Goal: Communication & Community: Connect with others

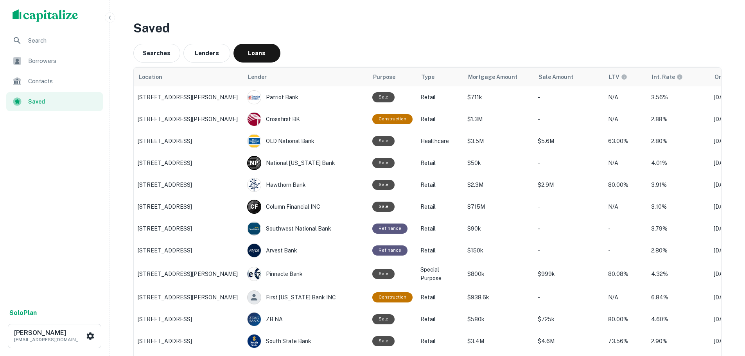
click at [40, 62] on span "Borrowers" at bounding box center [63, 60] width 70 height 9
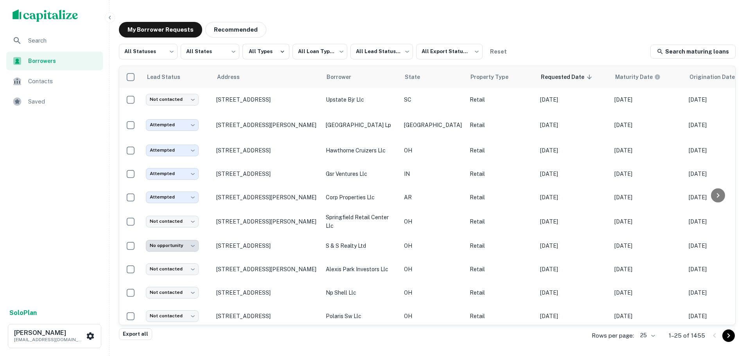
click at [60, 96] on div "Saved" at bounding box center [54, 101] width 97 height 19
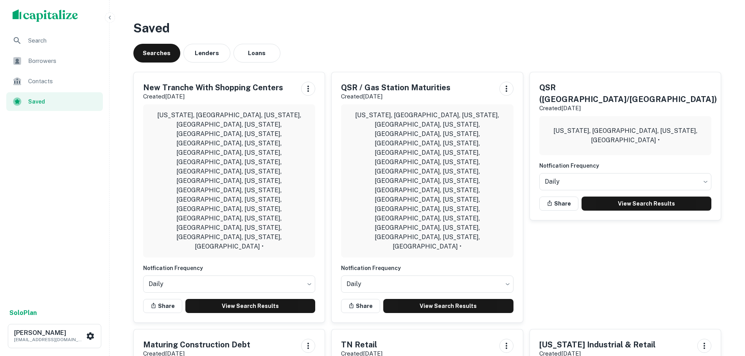
click at [261, 114] on p "Texas, USA, Florida, USA, Utah, USA, Arizona, USA, Colorado, USA, Massachusetts…" at bounding box center [229, 181] width 160 height 141
click at [248, 299] on link "View Search Results" at bounding box center [250, 306] width 130 height 14
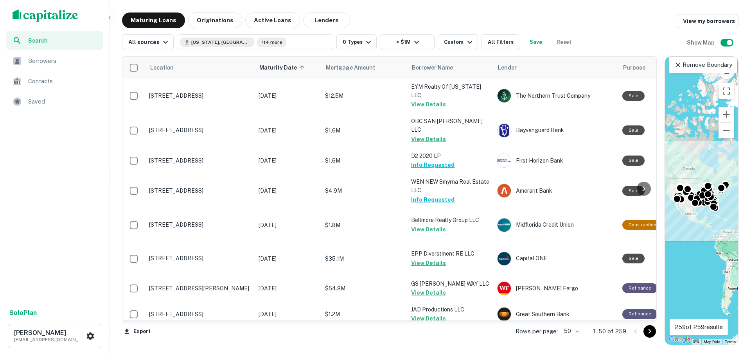
click at [574, 332] on body "Search Borrowers Contacts Saved Solo Plan Trevor Zwick tzwick@surmount.com Matu…" at bounding box center [375, 178] width 751 height 356
click at [573, 339] on li "100" at bounding box center [571, 340] width 23 height 14
type input "***"
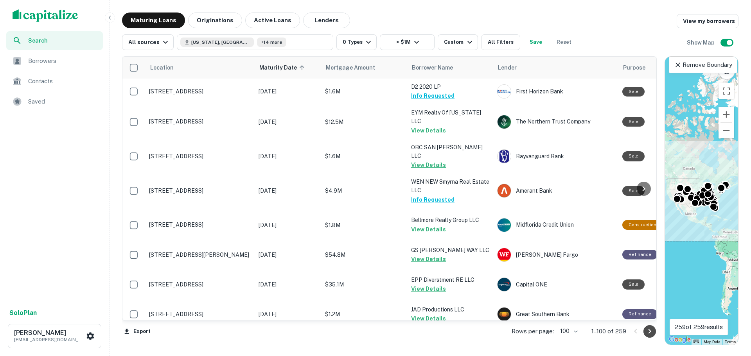
click at [647, 332] on icon "Go to next page" at bounding box center [649, 331] width 9 height 9
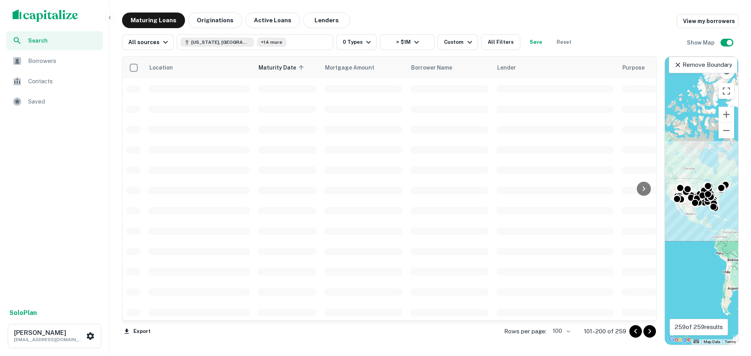
click at [647, 332] on icon "Go to next page" at bounding box center [649, 331] width 9 height 9
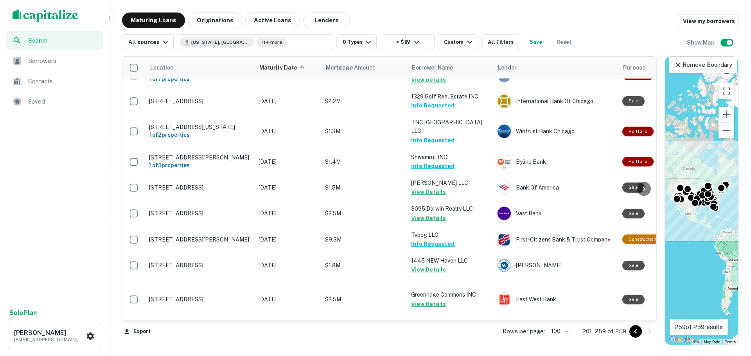
scroll to position [1816, 0]
click at [284, 36] on button "Texas, USA +14 more" at bounding box center [255, 42] width 156 height 16
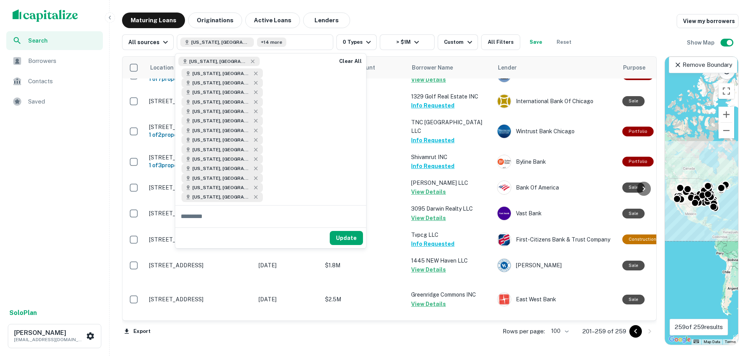
click at [278, 206] on input "text" at bounding box center [270, 217] width 191 height 22
type input "****"
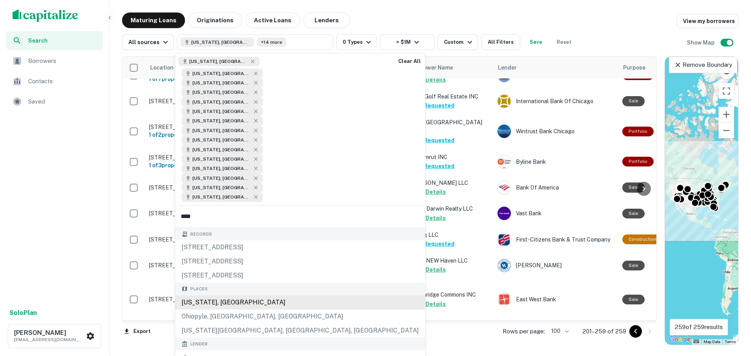
click at [265, 296] on div "Ohio, USA" at bounding box center [300, 303] width 250 height 14
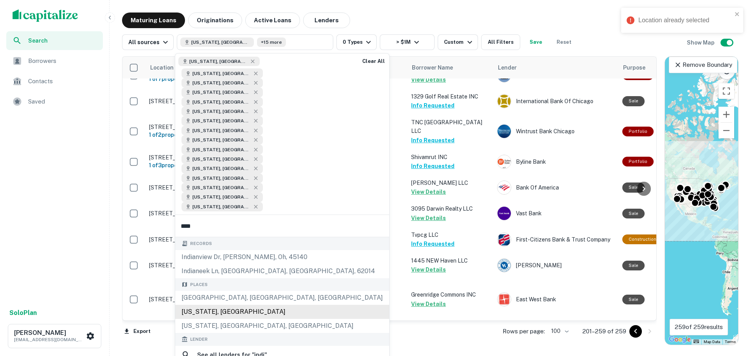
click at [226, 305] on div "Indiana, USA" at bounding box center [282, 312] width 214 height 14
click at [217, 215] on input "****" at bounding box center [282, 226] width 214 height 22
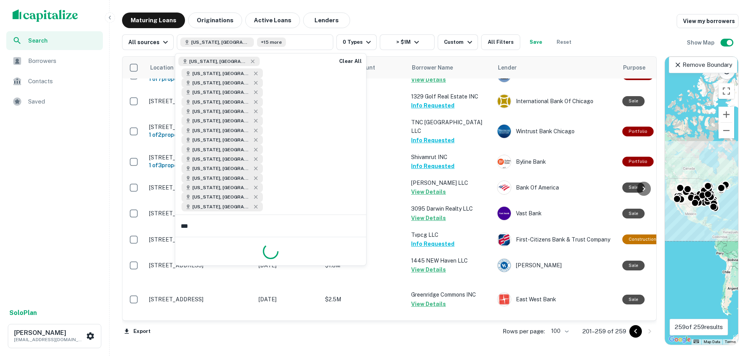
type input "****"
click at [346, 250] on button "Update" at bounding box center [346, 257] width 33 height 14
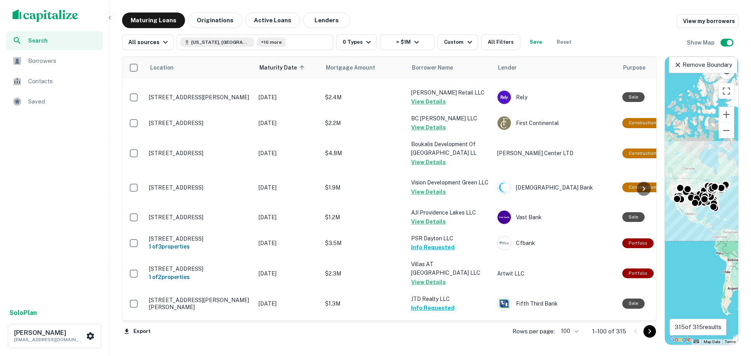
scroll to position [1486, 0]
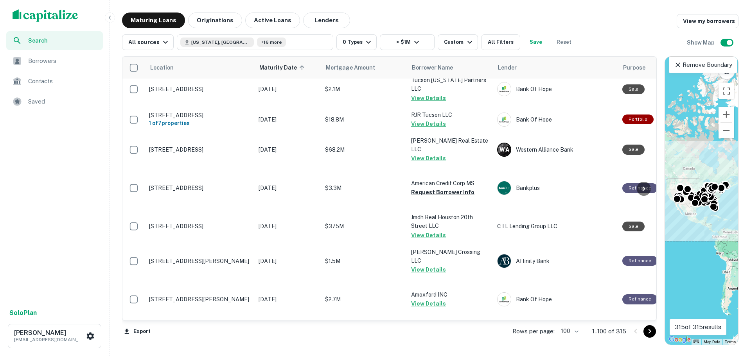
scroll to position [3552, 0]
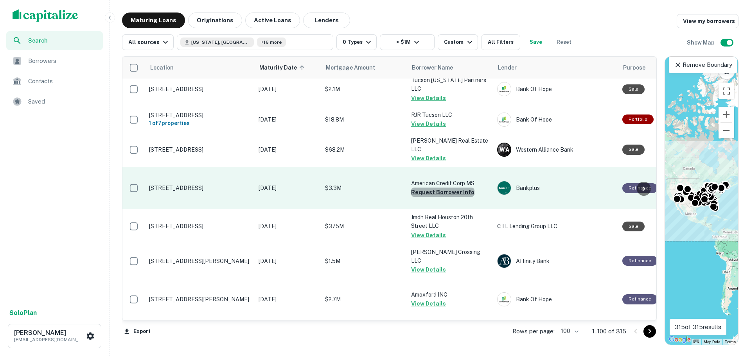
click at [444, 188] on button "Request Borrower Info" at bounding box center [442, 192] width 63 height 9
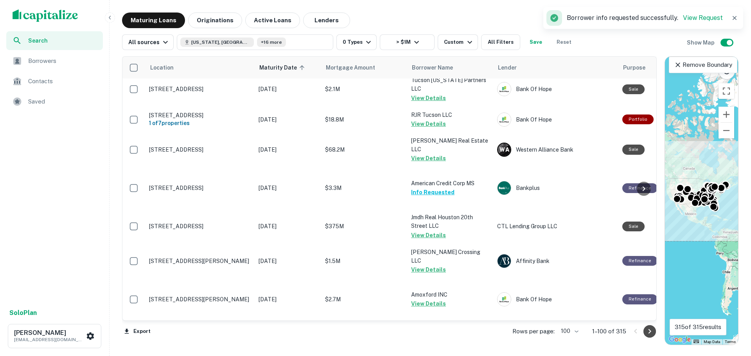
click at [649, 331] on icon "Go to next page" at bounding box center [649, 331] width 9 height 9
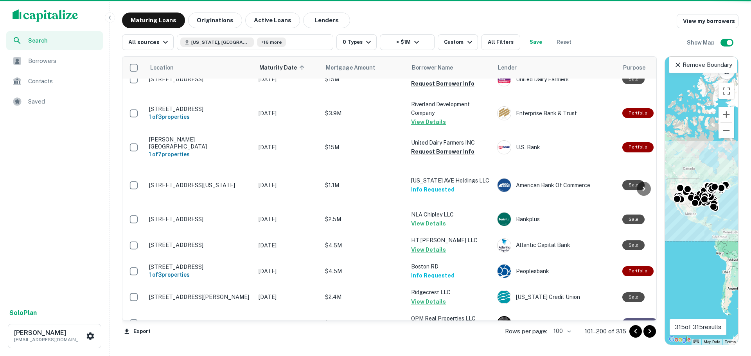
scroll to position [362, 0]
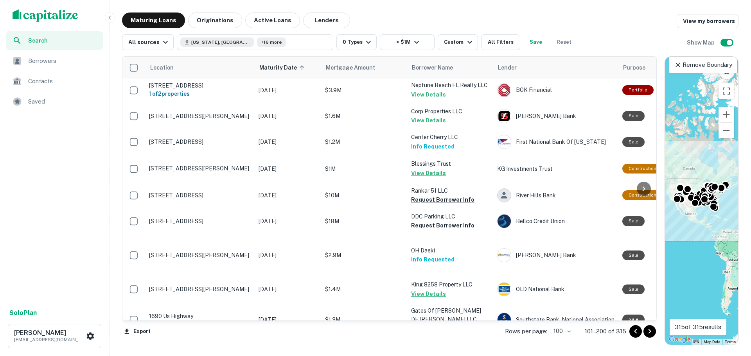
drag, startPoint x: 650, startPoint y: 91, endPoint x: 651, endPoint y: 63, distance: 27.4
click at [651, 63] on div at bounding box center [644, 189] width 16 height 264
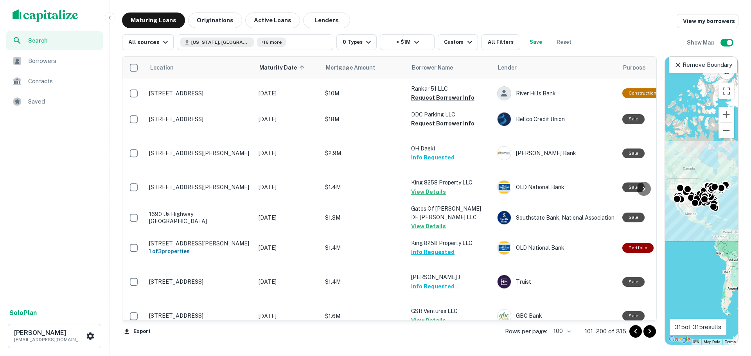
scroll to position [469, 0]
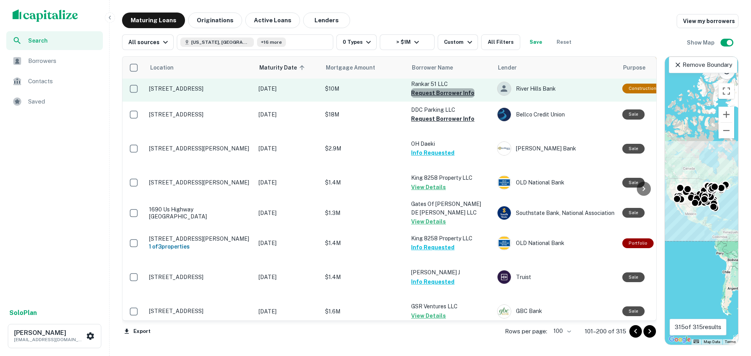
click at [452, 98] on button "Request Borrower Info" at bounding box center [442, 92] width 63 height 9
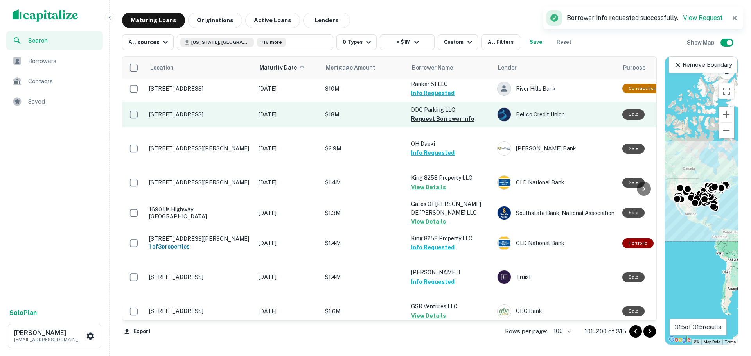
click at [435, 114] on p "DDC Parking LLC" at bounding box center [450, 110] width 78 height 9
click at [434, 124] on button "Request Borrower Info" at bounding box center [442, 118] width 63 height 9
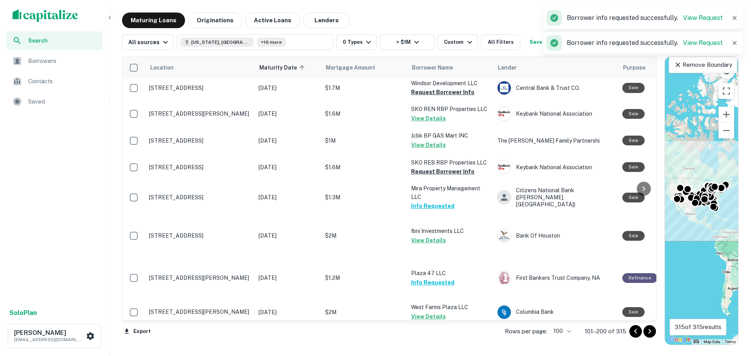
scroll to position [938, 0]
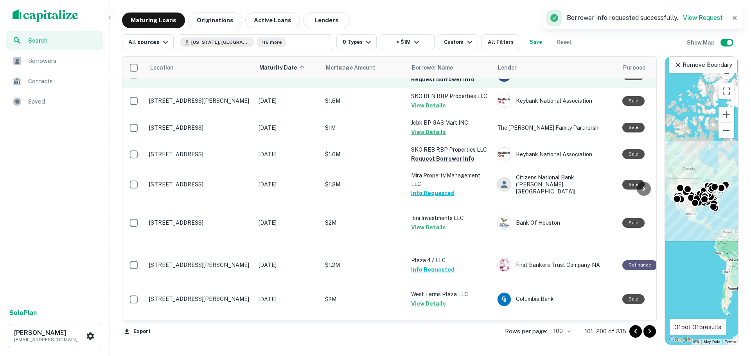
click at [439, 75] on p "Windsor Development LLC" at bounding box center [450, 70] width 78 height 9
click at [433, 84] on button "Request Borrower Info" at bounding box center [442, 79] width 63 height 9
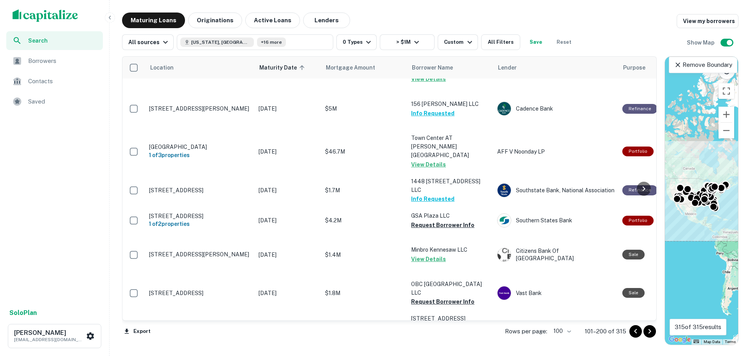
scroll to position [1447, 0]
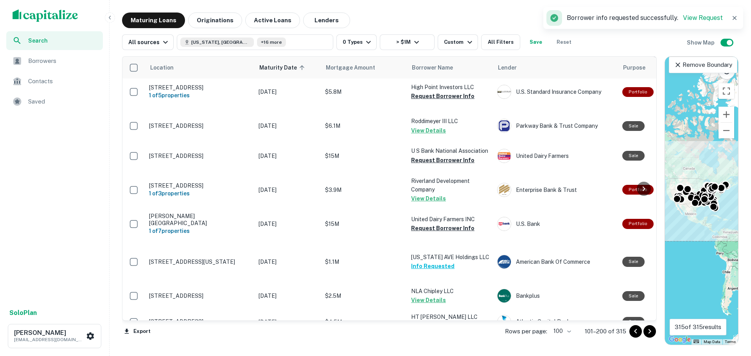
scroll to position [1759, 0]
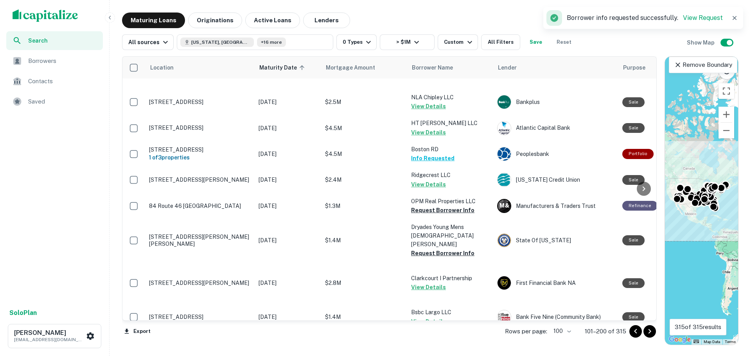
scroll to position [1916, 0]
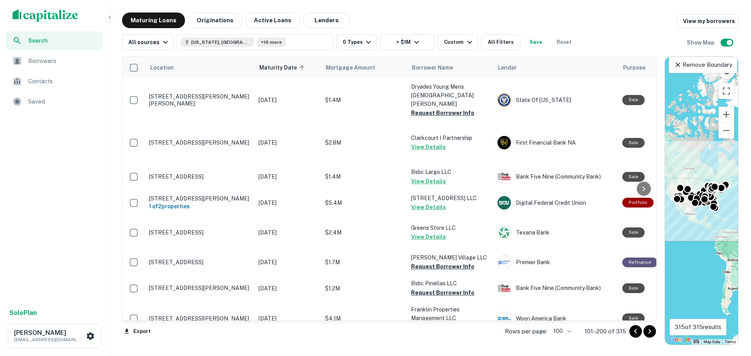
scroll to position [2072, 0]
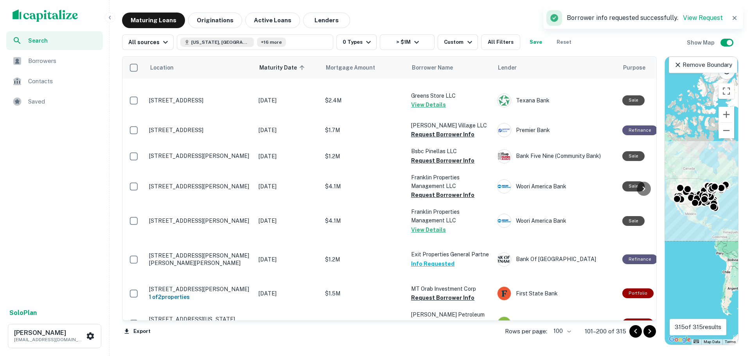
scroll to position [2268, 0]
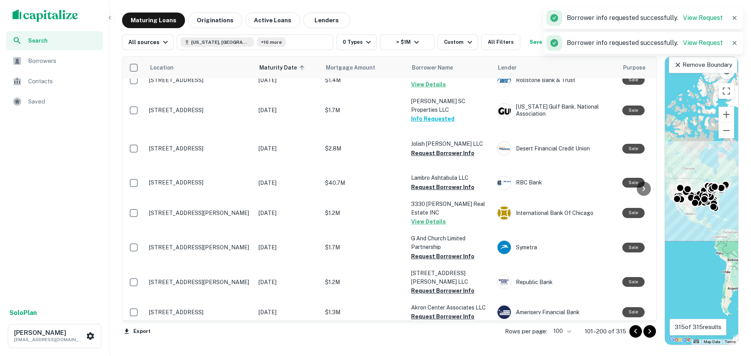
scroll to position [2502, 0]
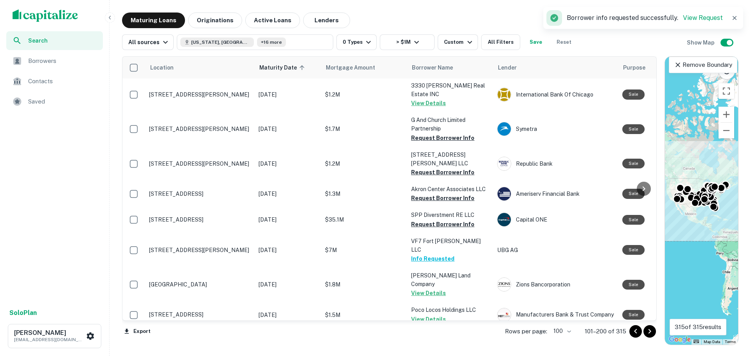
scroll to position [2620, 0]
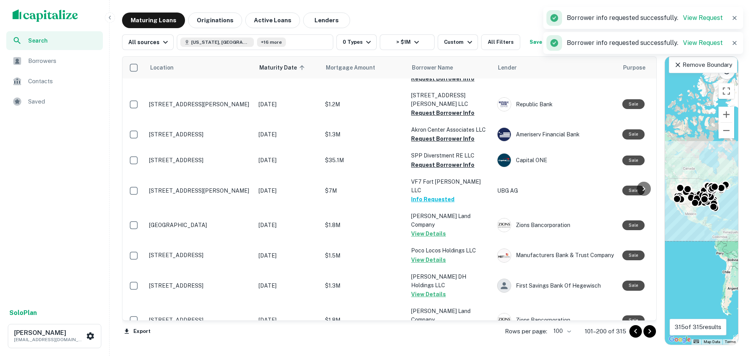
scroll to position [2698, 0]
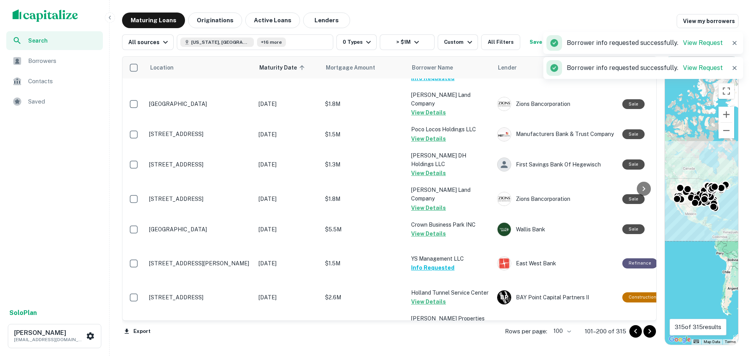
scroll to position [2815, 0]
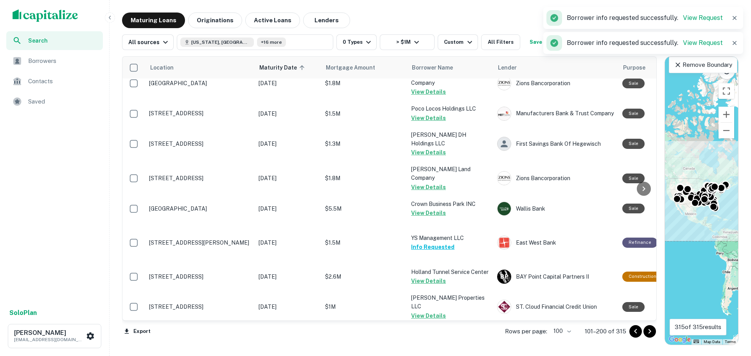
click at [653, 332] on icon "Go to next page" at bounding box center [649, 331] width 9 height 9
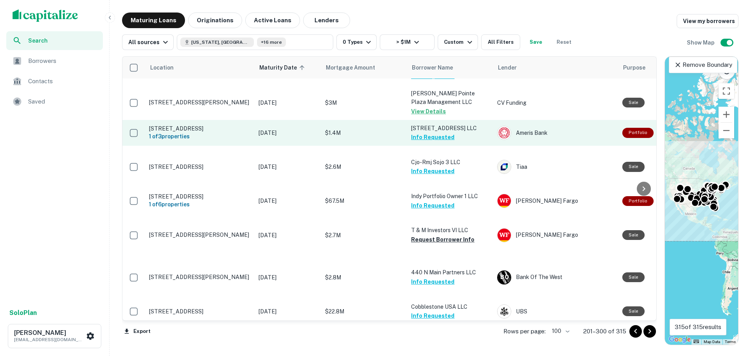
scroll to position [156, 0]
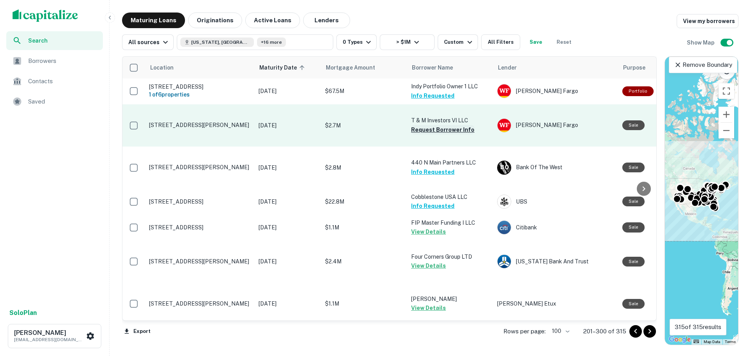
click at [441, 134] on button "Request Borrower Info" at bounding box center [442, 129] width 63 height 9
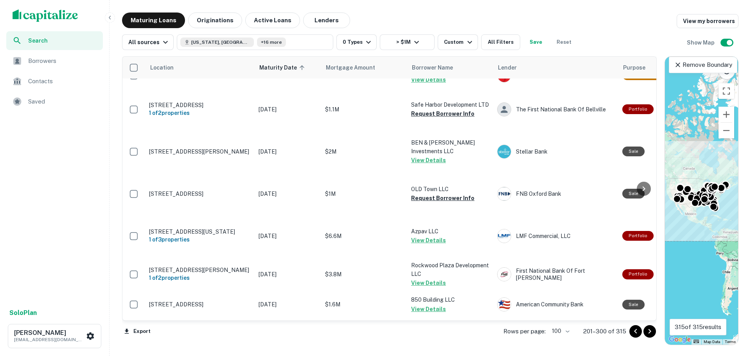
scroll to position [938, 0]
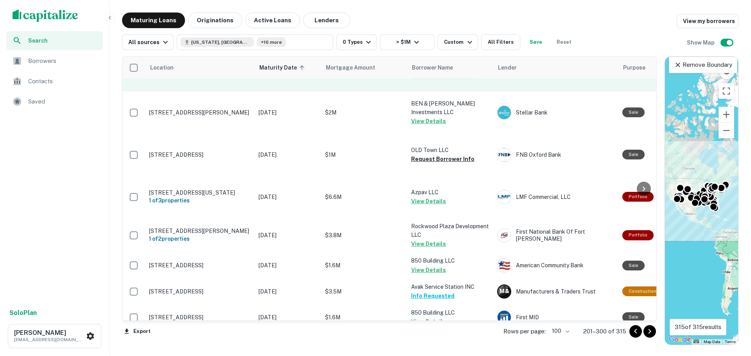
click at [442, 79] on button "Request Borrower Info" at bounding box center [442, 74] width 63 height 9
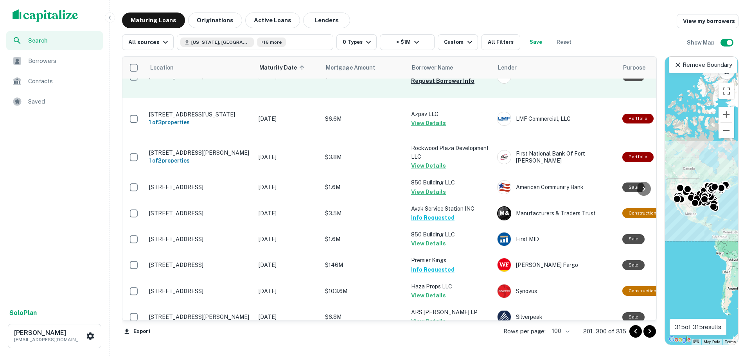
click at [442, 86] on button "Request Borrower Info" at bounding box center [442, 80] width 63 height 9
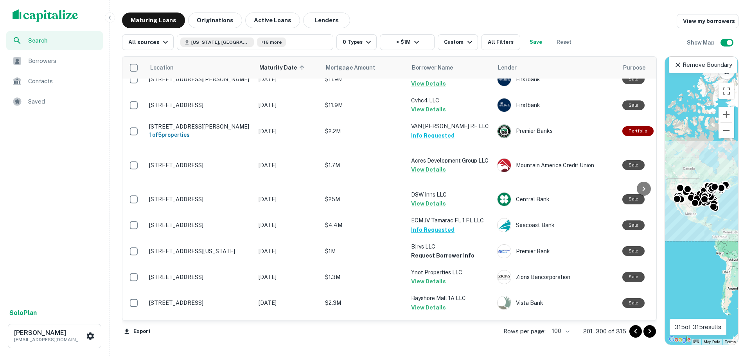
scroll to position [1759, 0]
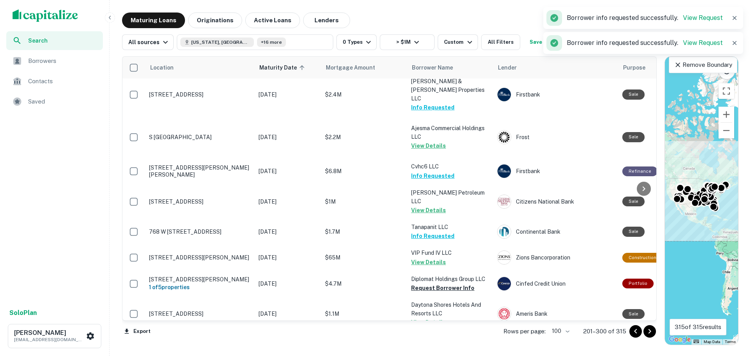
scroll to position [2072, 0]
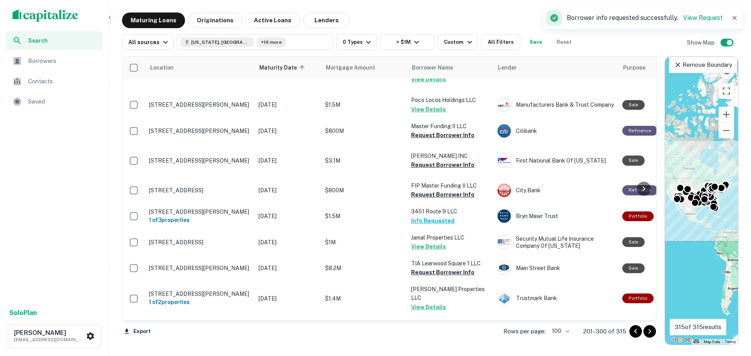
scroll to position [2541, 0]
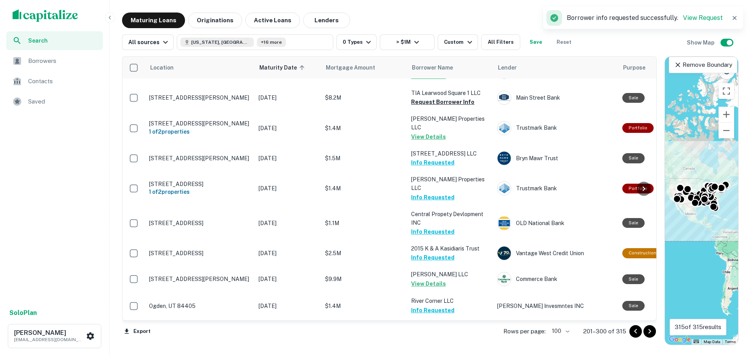
scroll to position [2698, 0]
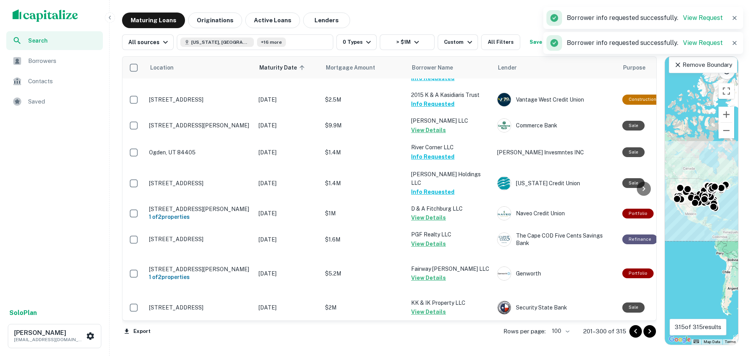
scroll to position [2893, 0]
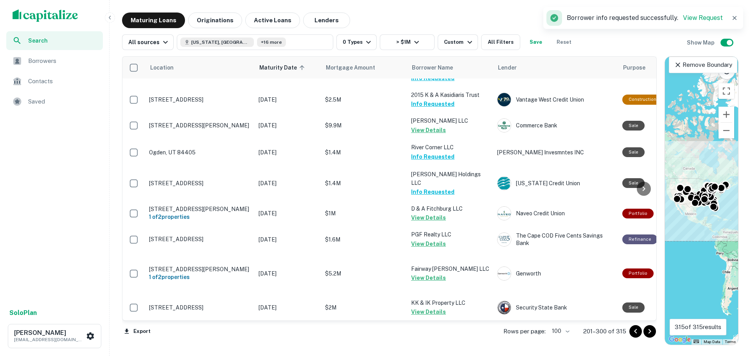
click at [650, 334] on icon "Go to next page" at bounding box center [649, 331] width 9 height 9
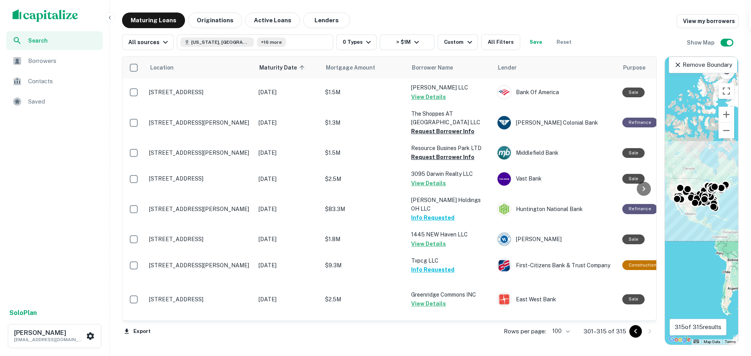
scroll to position [315, 0]
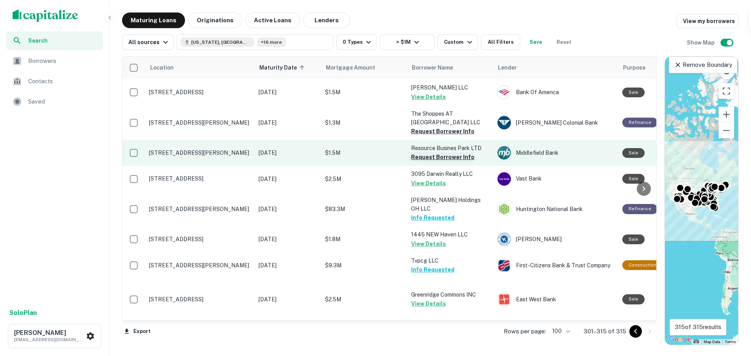
click at [434, 152] on button "Request Borrower Info" at bounding box center [442, 156] width 63 height 9
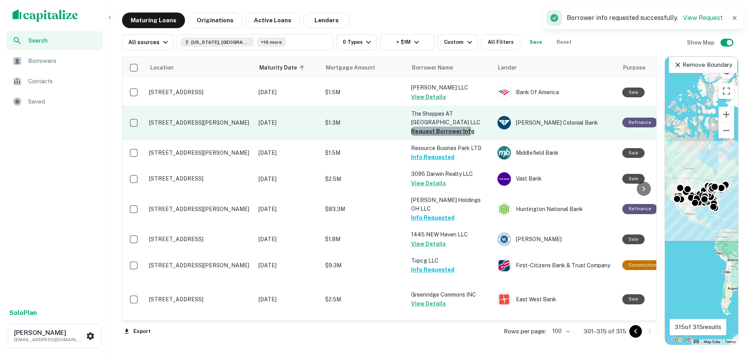
click at [438, 136] on button "Request Borrower Info" at bounding box center [442, 131] width 63 height 9
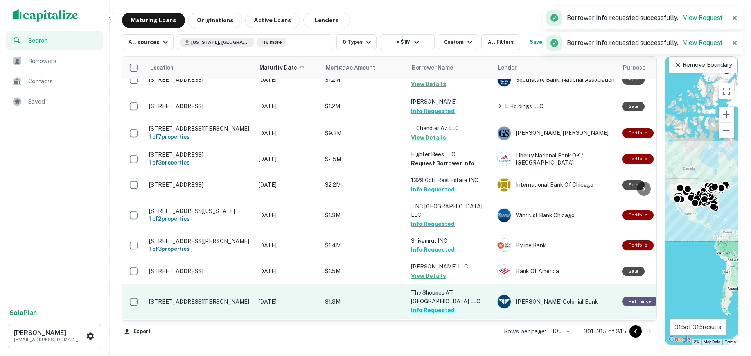
scroll to position [2, 0]
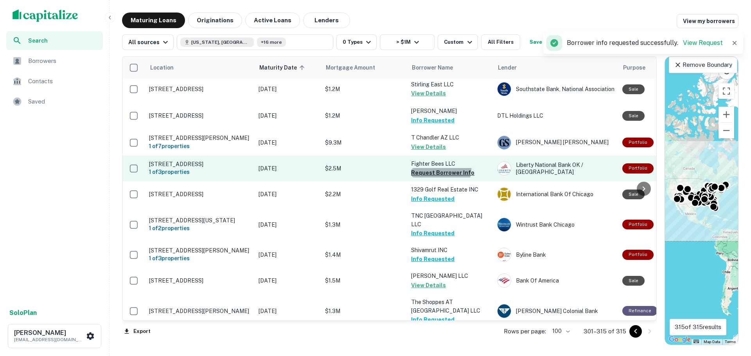
click at [437, 178] on button "Request Borrower Info" at bounding box center [442, 172] width 63 height 9
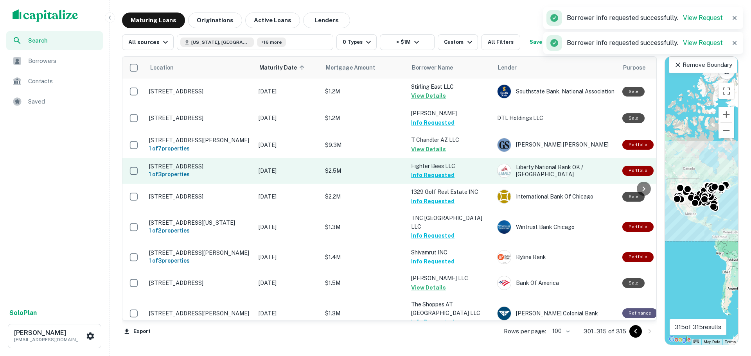
scroll to position [39, 0]
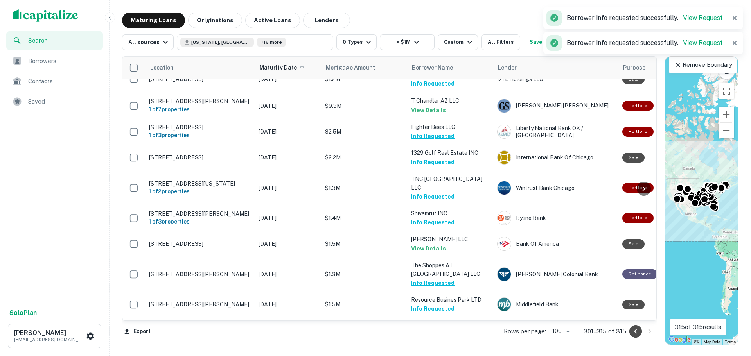
click at [633, 330] on icon "Go to previous page" at bounding box center [635, 331] width 9 height 9
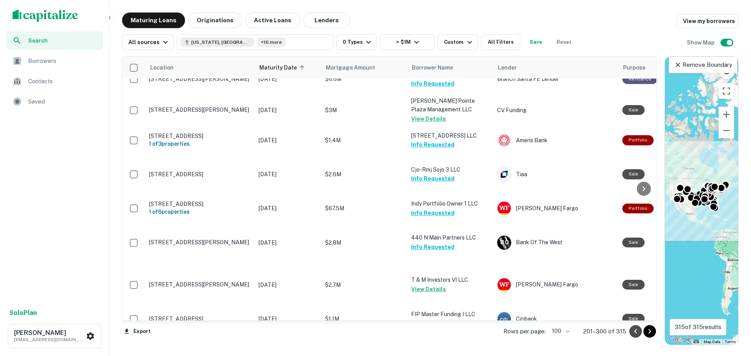
click at [633, 330] on icon "Go to previous page" at bounding box center [635, 331] width 9 height 9
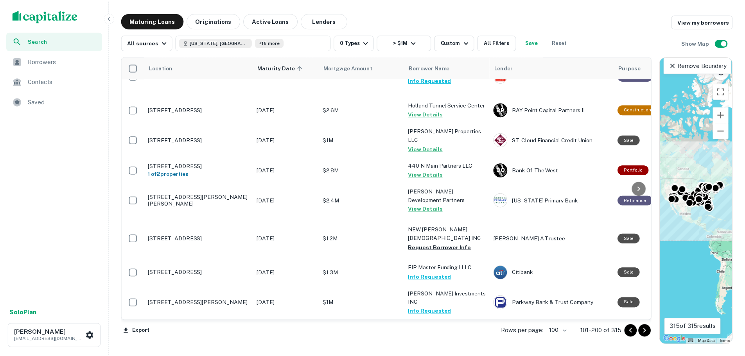
scroll to position [3079, 0]
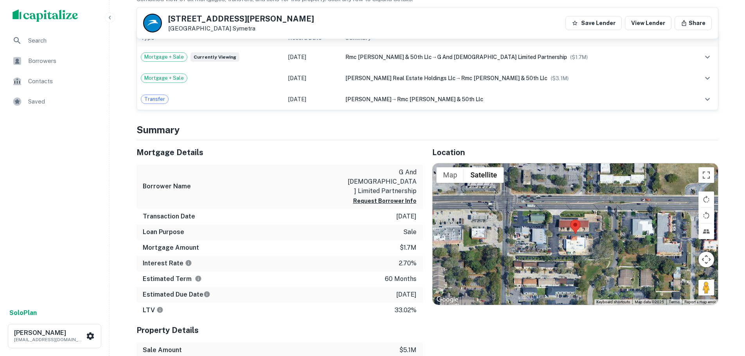
scroll to position [313, 0]
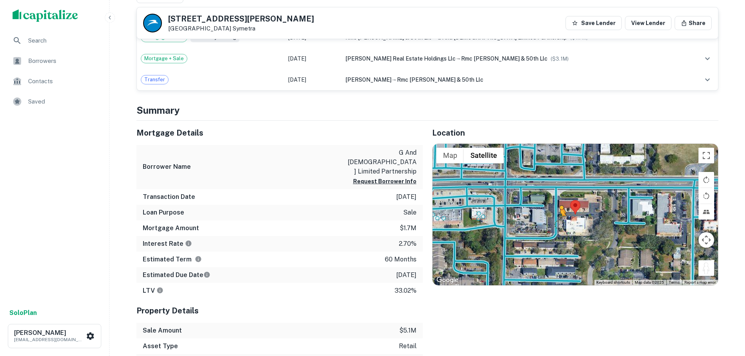
drag, startPoint x: 706, startPoint y: 269, endPoint x: 556, endPoint y: 224, distance: 156.8
click at [556, 224] on div "To activate drag with keyboard, press Alt + Enter. Once in keyboard drag state,…" at bounding box center [574, 215] width 285 height 142
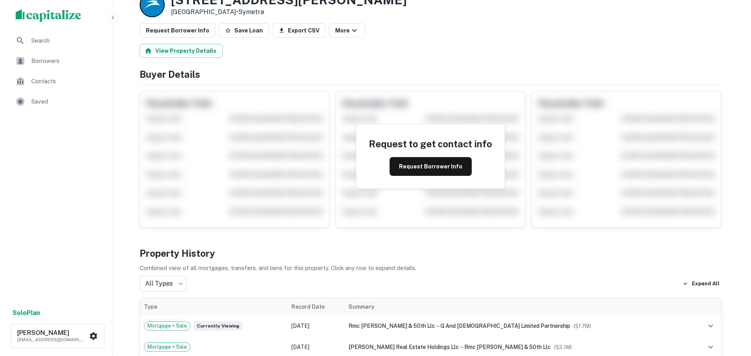
scroll to position [0, 0]
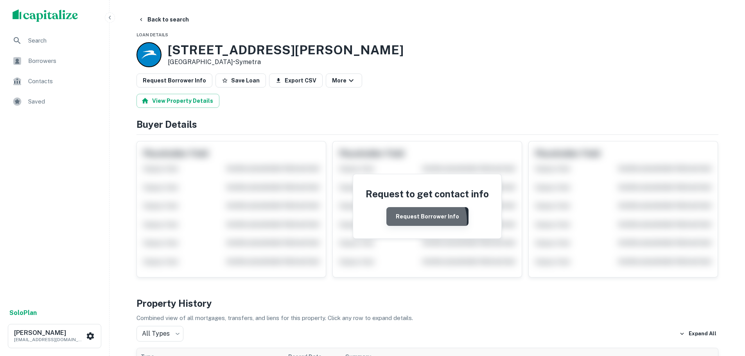
click at [424, 221] on button "Request Borrower Info" at bounding box center [427, 216] width 82 height 19
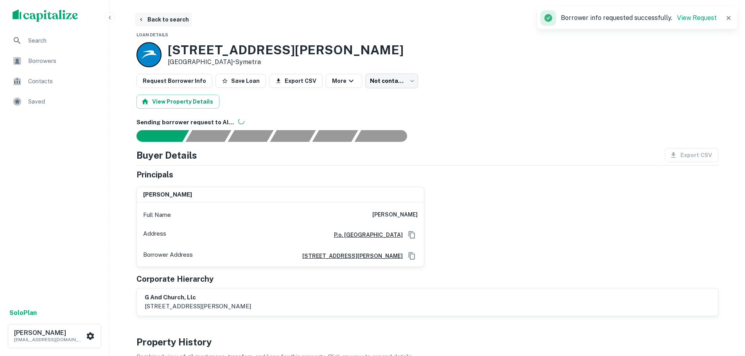
click at [160, 22] on button "Back to search" at bounding box center [163, 20] width 57 height 14
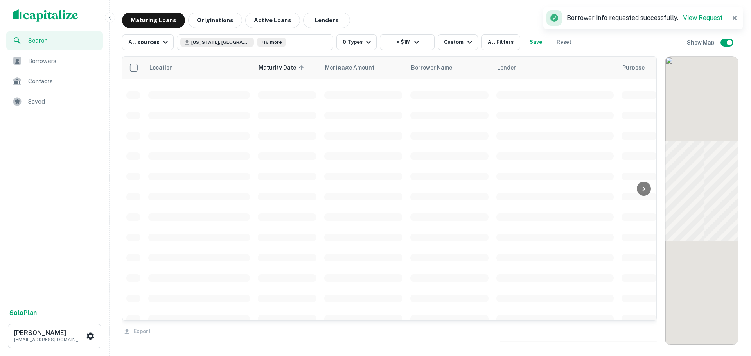
scroll to position [1797, 0]
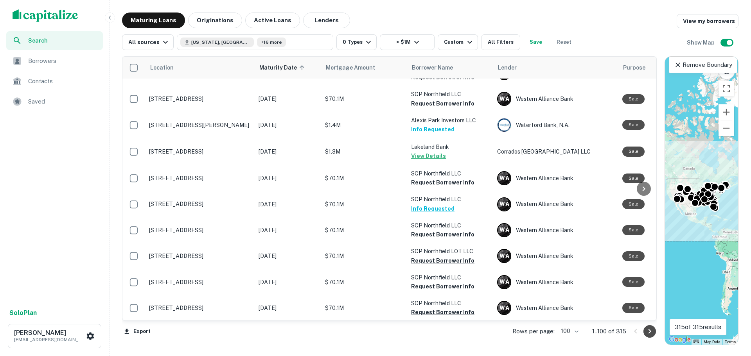
click at [646, 331] on icon "Go to next page" at bounding box center [649, 331] width 9 height 9
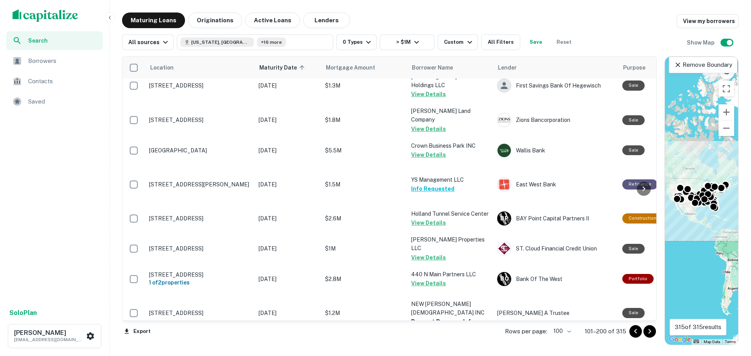
scroll to position [2892, 0]
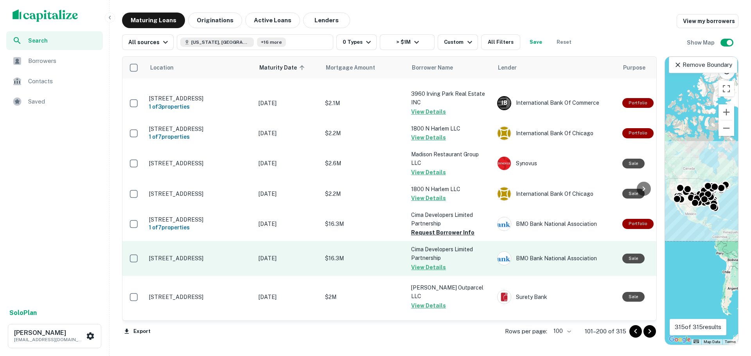
scroll to position [0, 0]
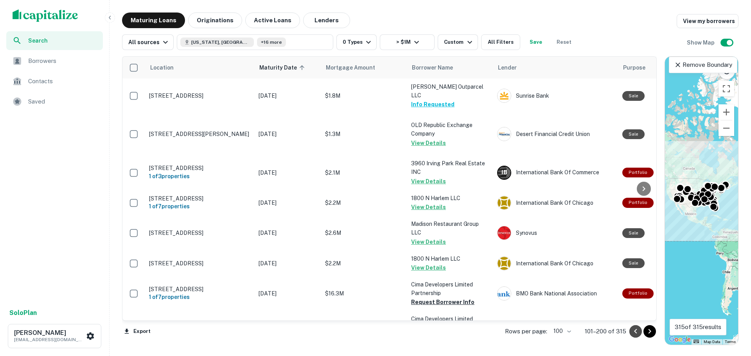
click at [640, 332] on icon "Go to previous page" at bounding box center [635, 331] width 9 height 9
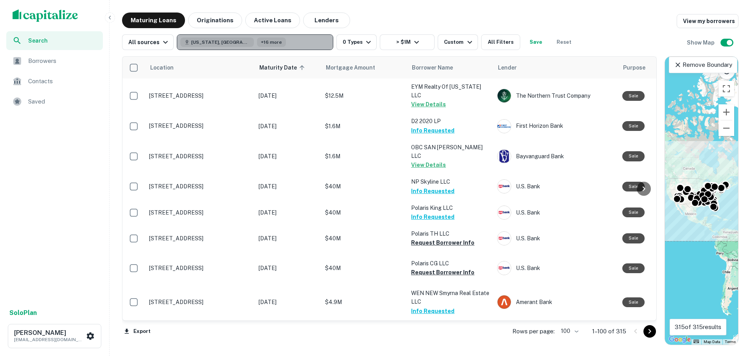
click at [270, 42] on button "Texas, USA +16 more" at bounding box center [255, 42] width 156 height 16
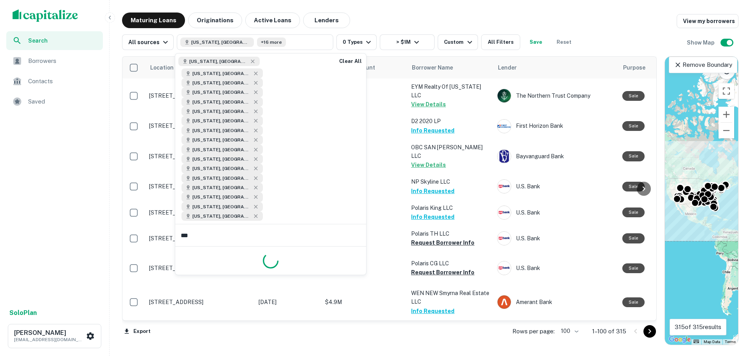
type input "****"
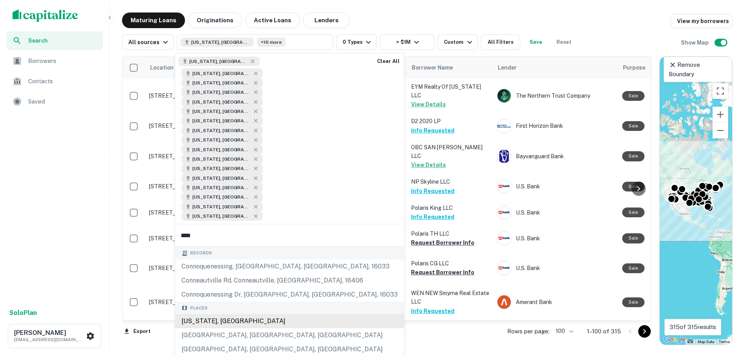
click at [249, 314] on div "Connecticut, USA" at bounding box center [289, 321] width 229 height 14
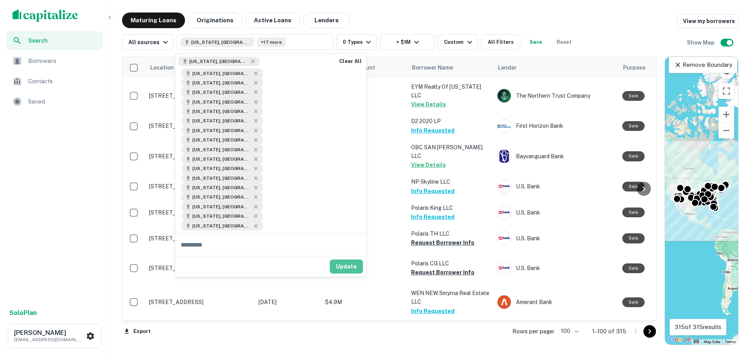
drag, startPoint x: 348, startPoint y: 176, endPoint x: 639, endPoint y: 330, distance: 328.8
click at [348, 260] on button "Update" at bounding box center [346, 267] width 33 height 14
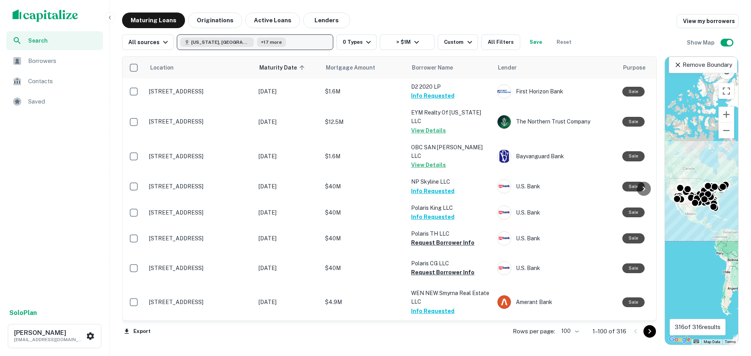
click at [301, 42] on button "Texas, USA +17 more" at bounding box center [255, 42] width 156 height 16
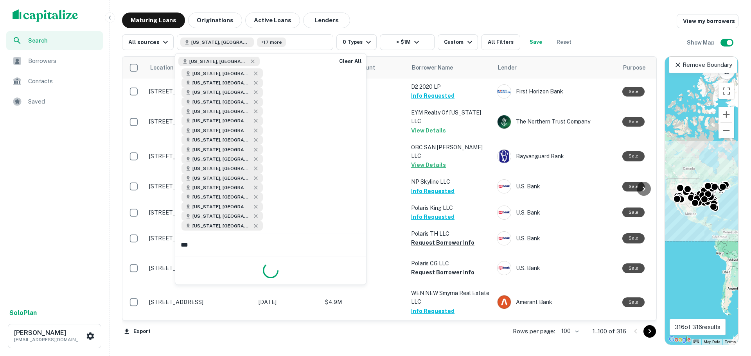
type input "****"
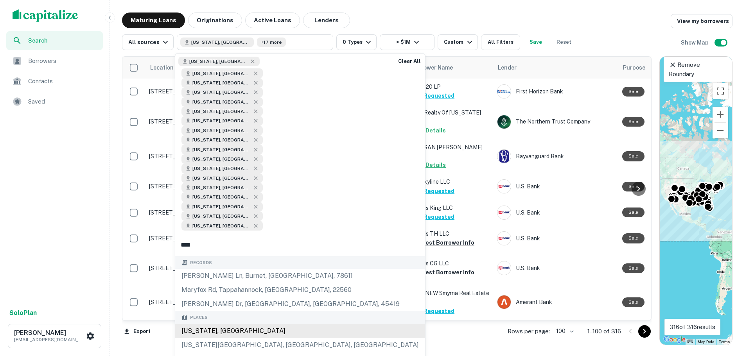
click at [264, 324] on div "Maryland, USA" at bounding box center [300, 331] width 250 height 14
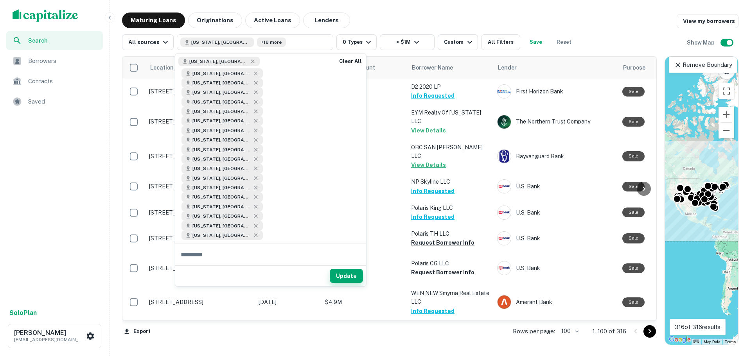
click at [343, 269] on button "Update" at bounding box center [346, 276] width 33 height 14
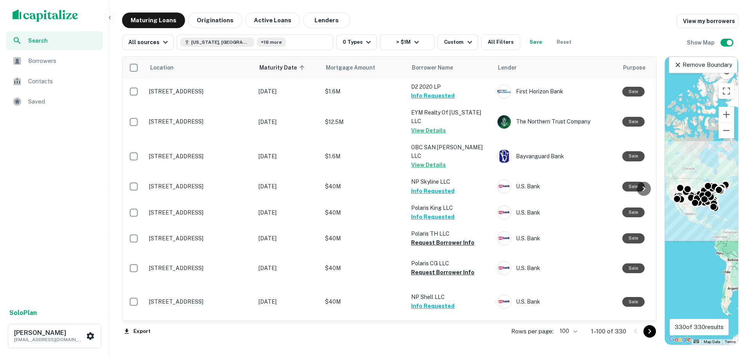
click at [650, 329] on icon "Go to next page" at bounding box center [649, 331] width 9 height 9
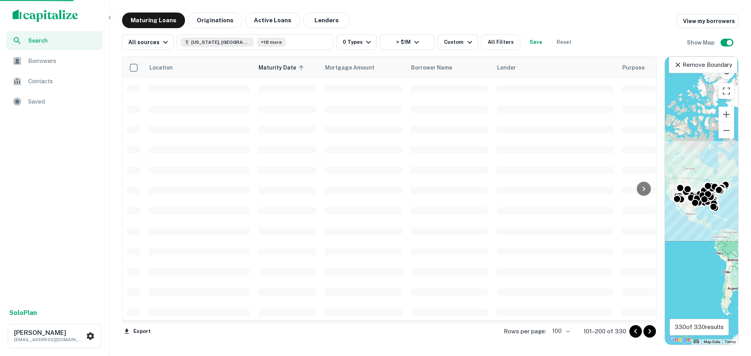
click at [650, 329] on icon "Go to next page" at bounding box center [649, 331] width 9 height 9
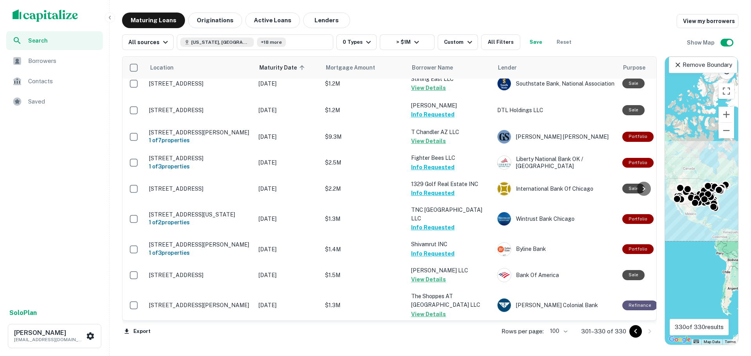
scroll to position [469, 0]
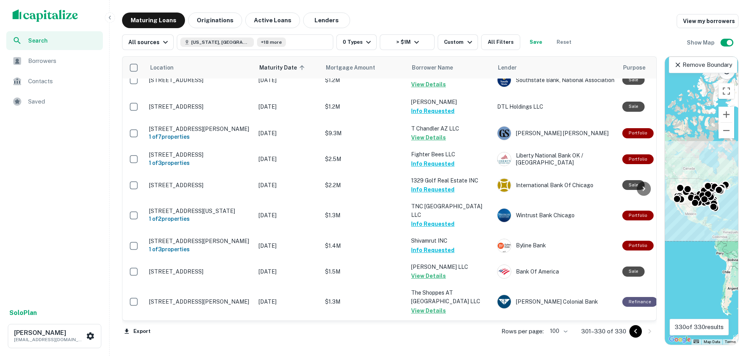
click at [443, 55] on button "Request Borrower Info" at bounding box center [442, 50] width 63 height 9
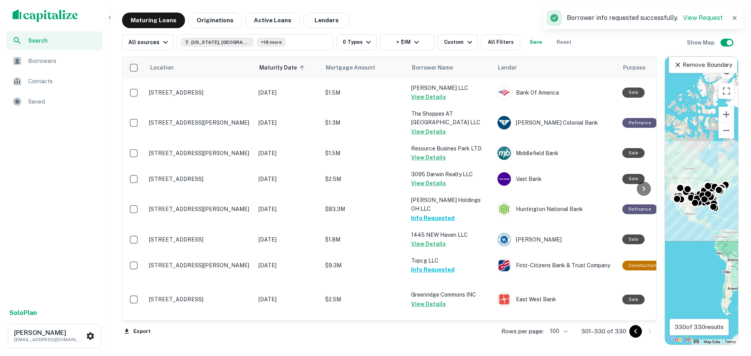
scroll to position [843, 0]
click at [633, 334] on icon "Go to previous page" at bounding box center [635, 331] width 9 height 9
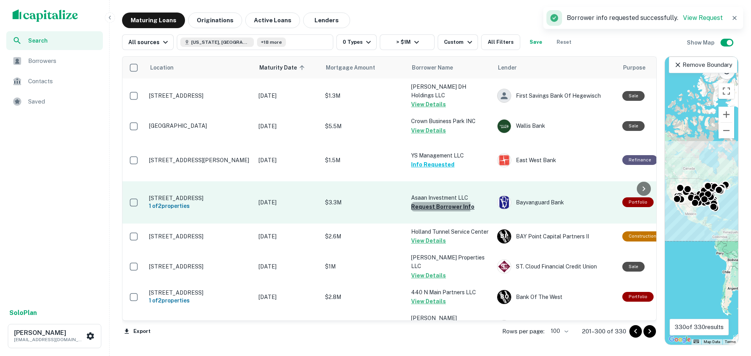
click at [438, 212] on button "Request Borrower Info" at bounding box center [442, 206] width 63 height 9
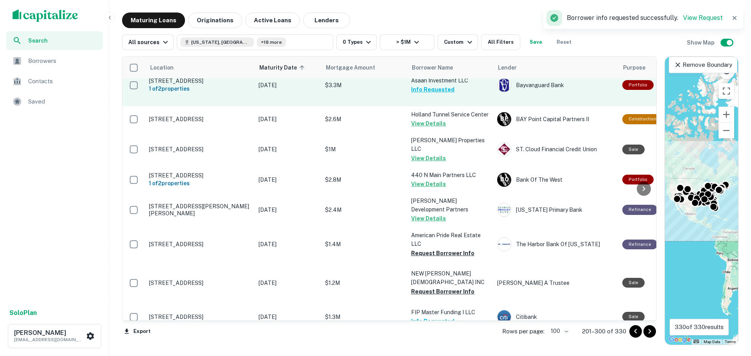
scroll to position [156, 0]
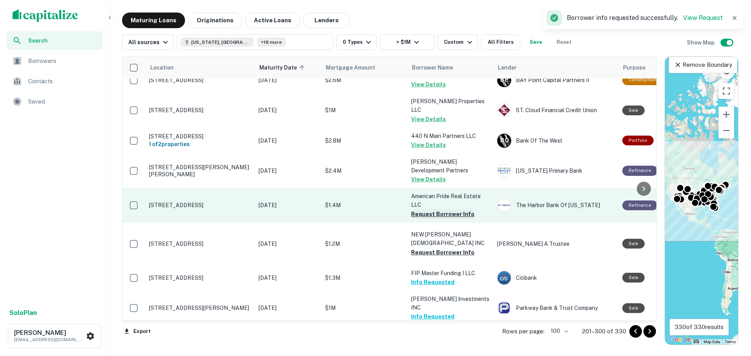
click at [438, 219] on button "Request Borrower Info" at bounding box center [442, 214] width 63 height 9
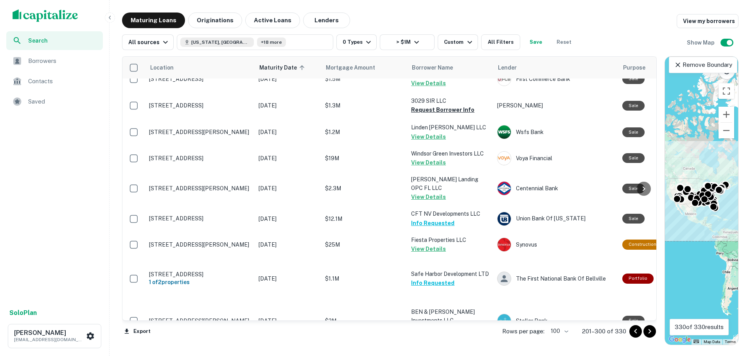
scroll to position [1173, 0]
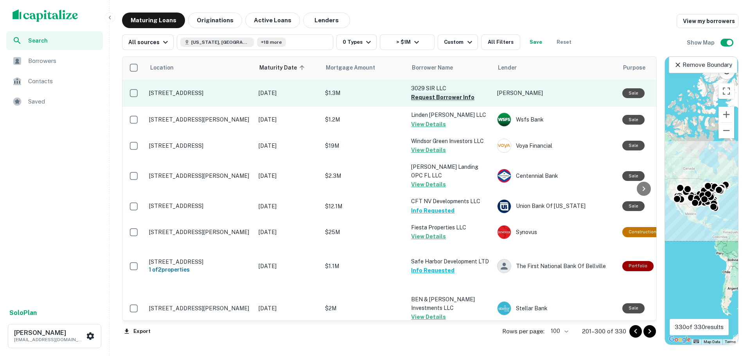
click at [443, 102] on button "Request Borrower Info" at bounding box center [442, 97] width 63 height 9
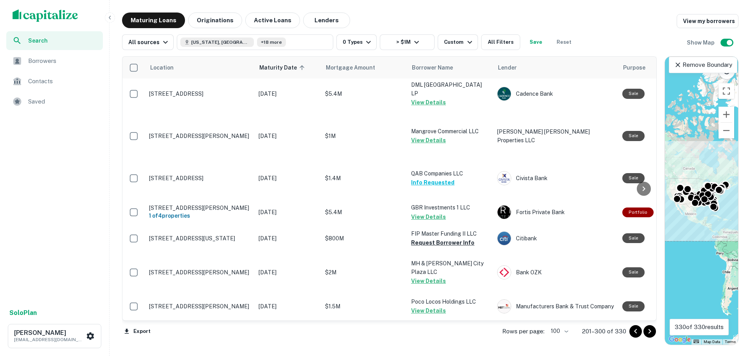
scroll to position [2776, 0]
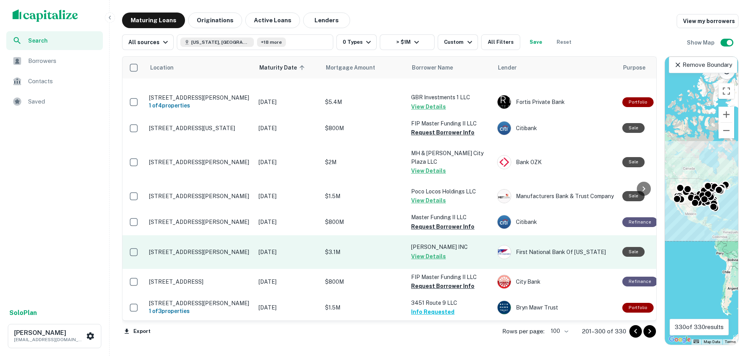
scroll to position [3353, 0]
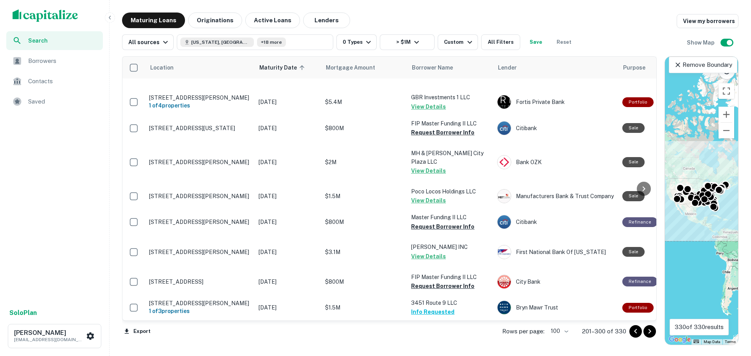
click at [634, 332] on icon "Go to previous page" at bounding box center [635, 331] width 9 height 9
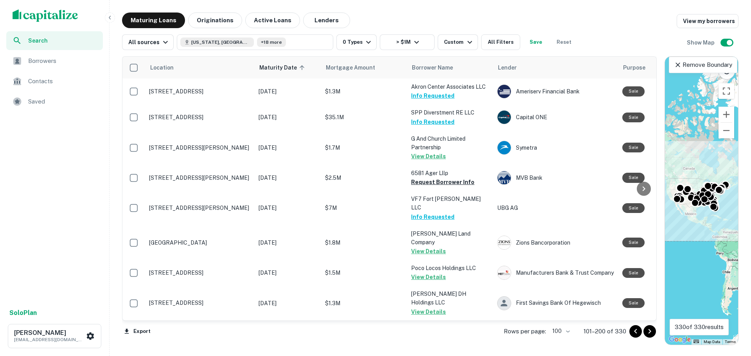
scroll to position [3559, 0]
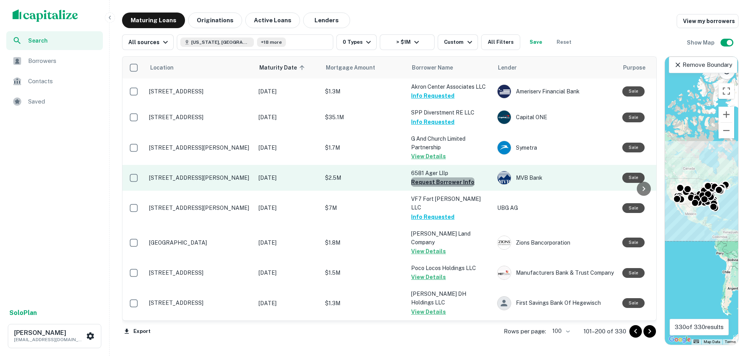
click at [452, 178] on button "Request Borrower Info" at bounding box center [442, 182] width 63 height 9
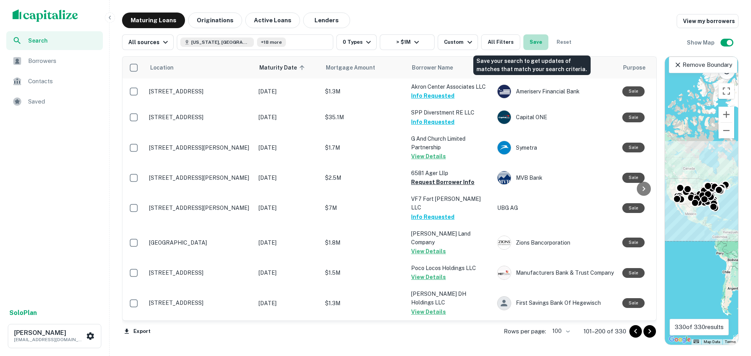
click at [538, 43] on button "Save" at bounding box center [535, 42] width 25 height 16
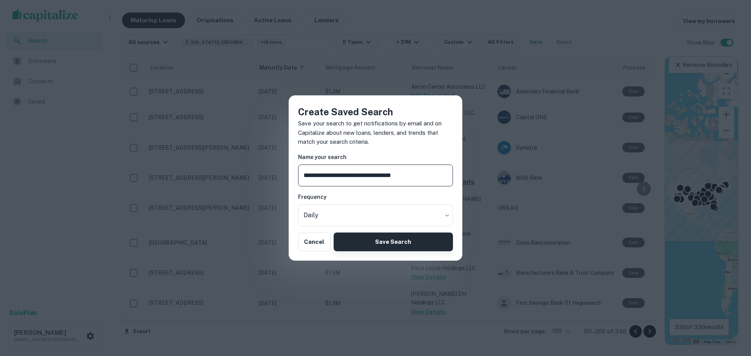
type input "**********"
click at [390, 238] on button "Save Search" at bounding box center [393, 242] width 119 height 19
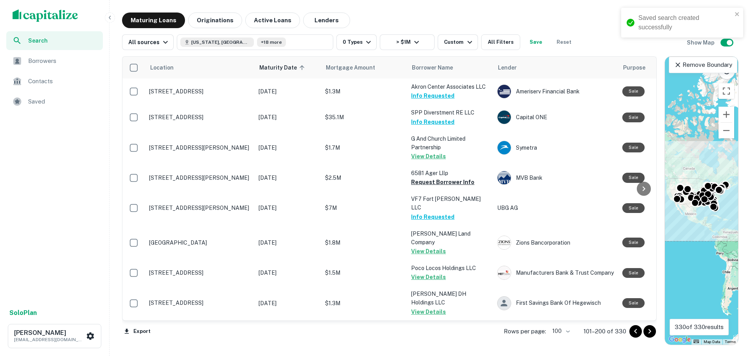
click at [38, 61] on span "Borrowers" at bounding box center [63, 60] width 70 height 9
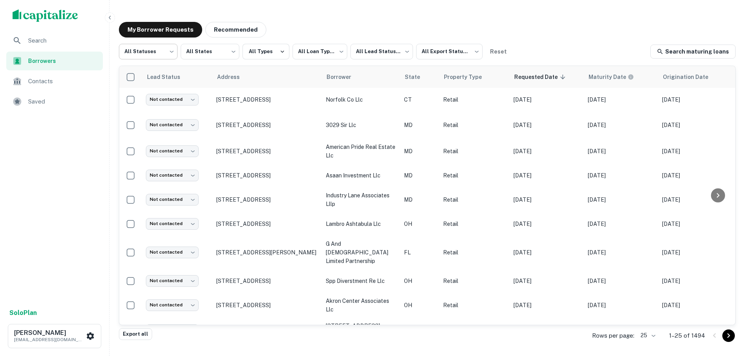
click at [169, 59] on body "**********" at bounding box center [372, 178] width 745 height 356
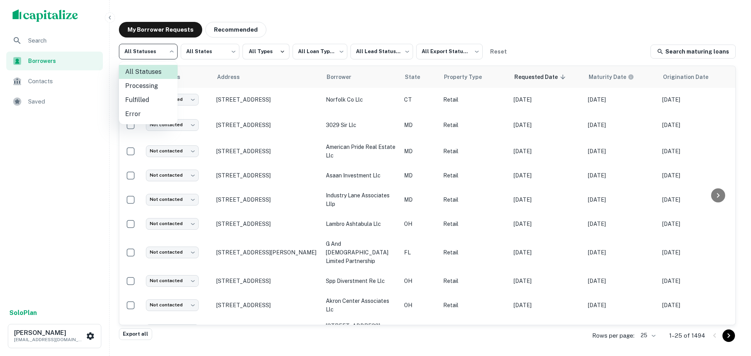
click at [161, 98] on li "Fulfilled" at bounding box center [148, 100] width 59 height 14
type input "*********"
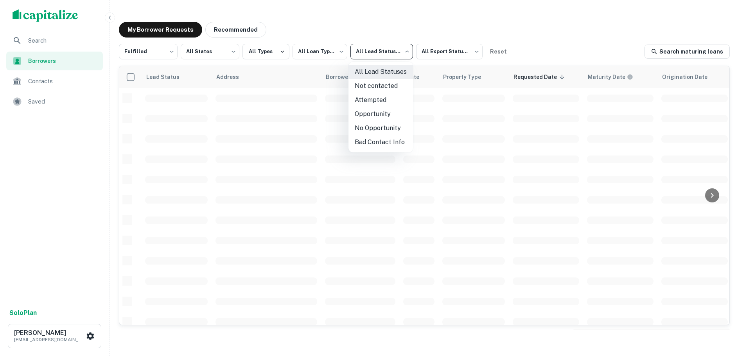
click at [387, 55] on body "**********" at bounding box center [372, 178] width 745 height 356
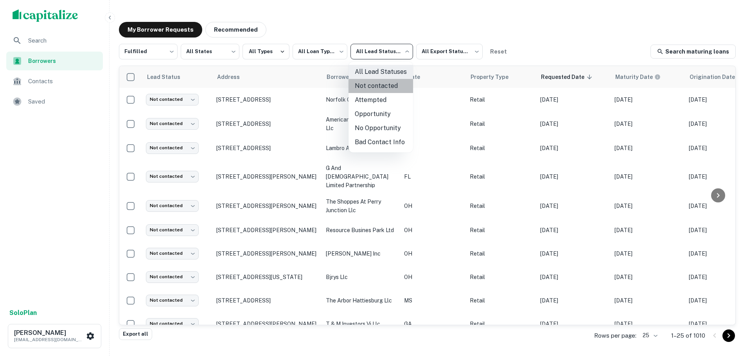
click at [385, 84] on li "Not contacted" at bounding box center [380, 86] width 65 height 14
type input "****"
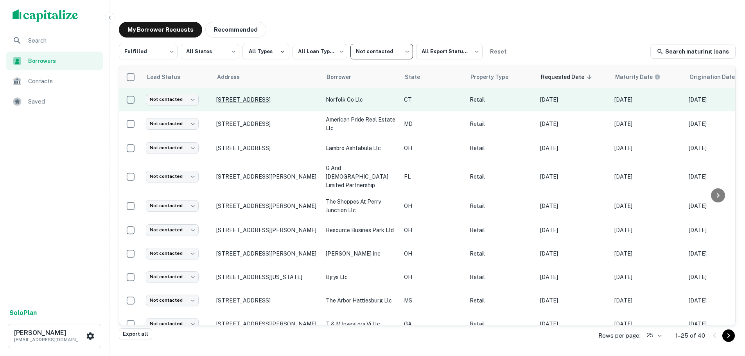
click at [259, 97] on p "[STREET_ADDRESS]" at bounding box center [267, 99] width 102 height 7
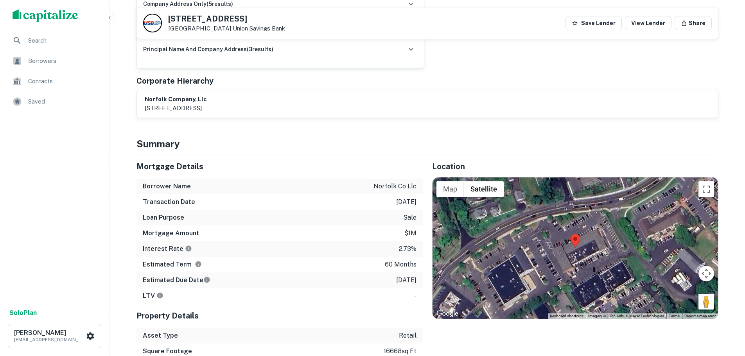
scroll to position [313, 0]
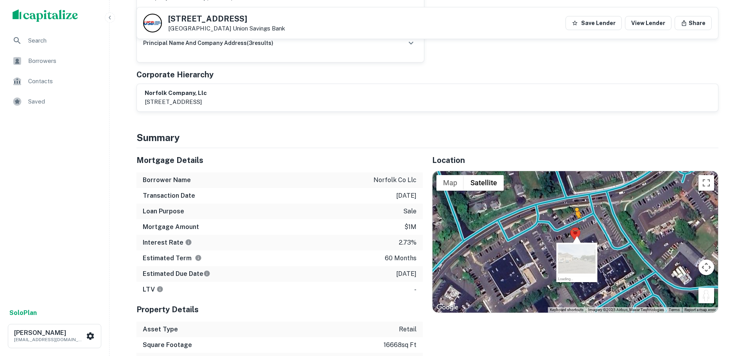
drag, startPoint x: 705, startPoint y: 288, endPoint x: 574, endPoint y: 217, distance: 148.7
click at [574, 217] on div "To activate drag with keyboard, press Alt + Enter. Once in keyboard drag state,…" at bounding box center [574, 242] width 285 height 142
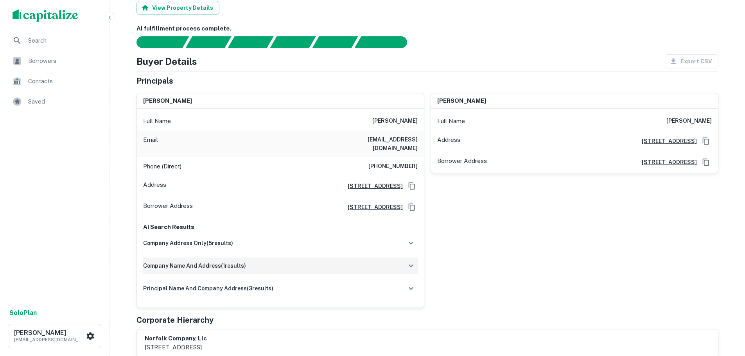
scroll to position [0, 0]
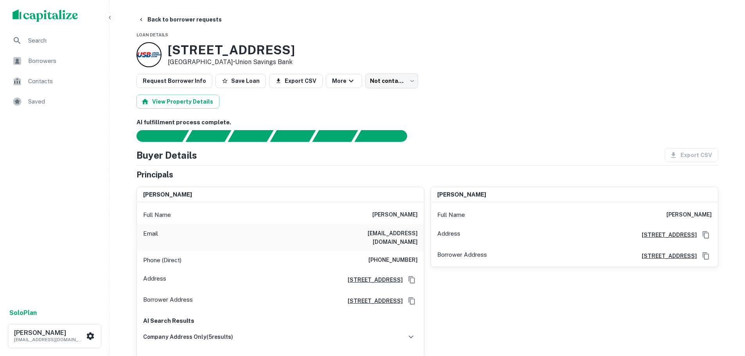
click at [399, 256] on h6 "[PHONE_NUMBER]" at bounding box center [392, 260] width 49 height 9
copy h6 "[PHONE_NUMBER]"
click at [185, 23] on button "Back to borrower requests" at bounding box center [180, 20] width 90 height 14
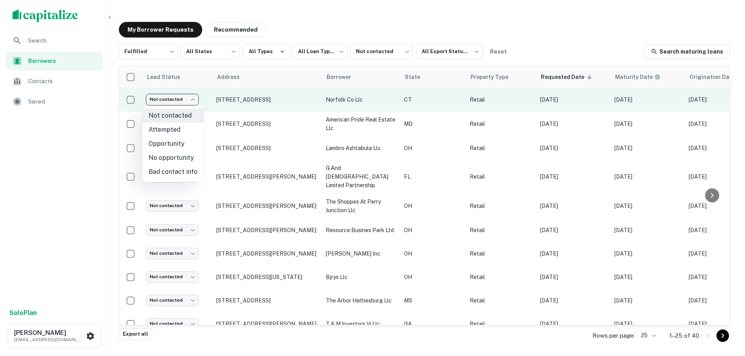
click at [175, 98] on body "**********" at bounding box center [372, 178] width 745 height 356
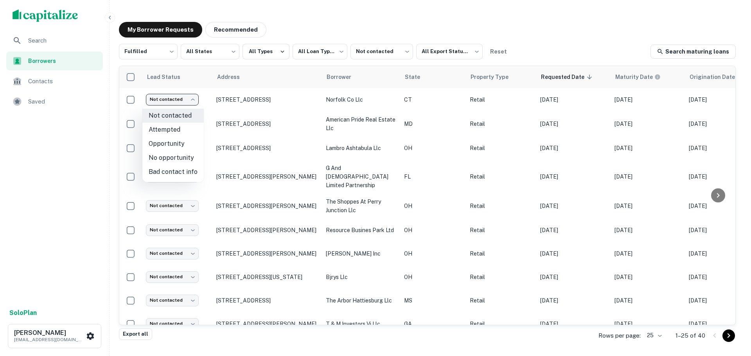
click at [187, 132] on li "Attempted" at bounding box center [172, 130] width 61 height 14
type input "*********"
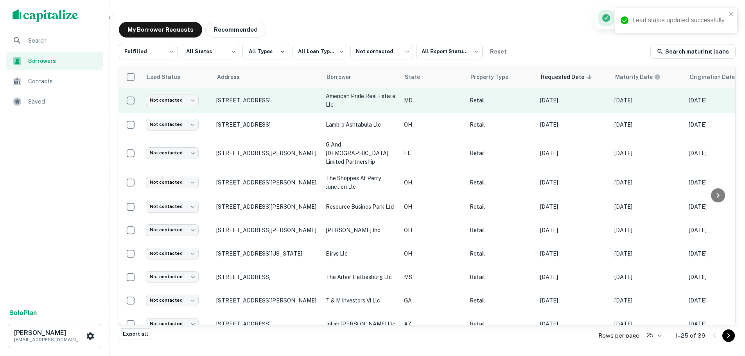
click at [258, 97] on p "[STREET_ADDRESS]" at bounding box center [267, 100] width 102 height 7
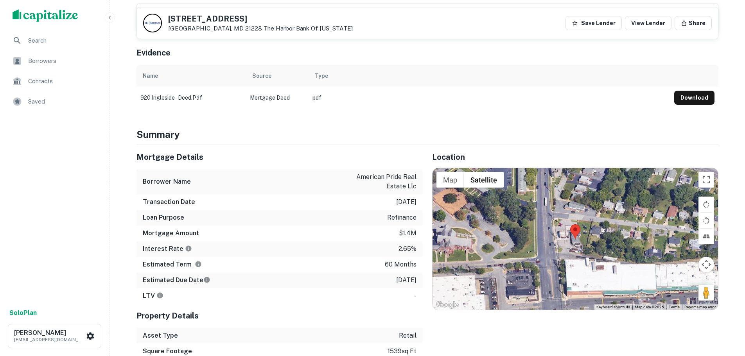
scroll to position [313, 0]
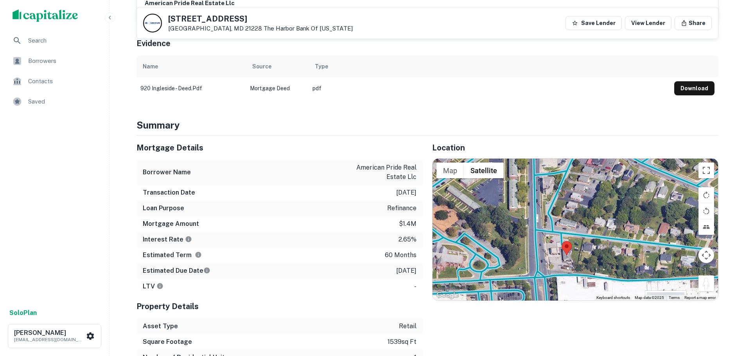
click at [696, 311] on div "Location ← Move left → Move right ↑ Move up ↓ Move down + Zoom in - Zoom out Ho…" at bounding box center [571, 259] width 296 height 246
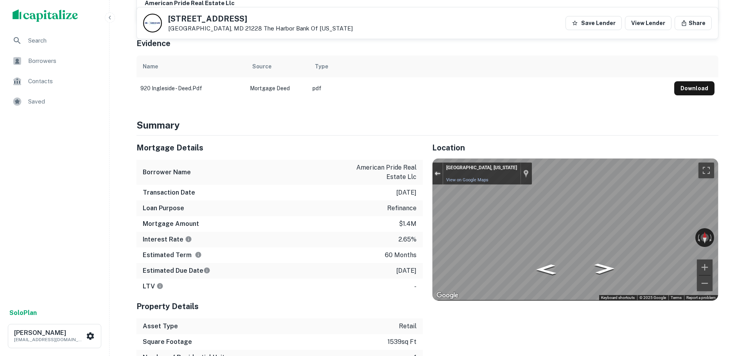
click at [434, 169] on button "Exit the Street View" at bounding box center [437, 174] width 10 height 11
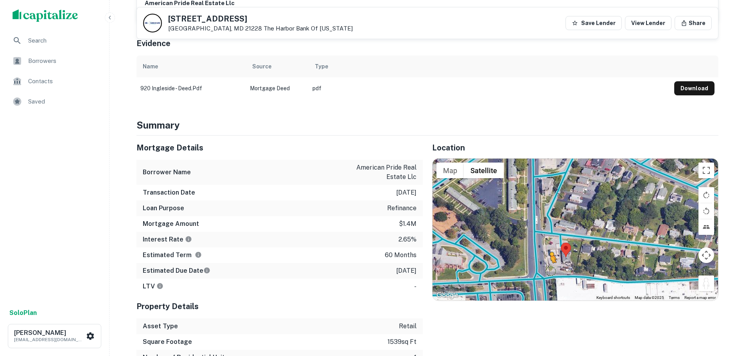
drag, startPoint x: 703, startPoint y: 274, endPoint x: 546, endPoint y: 261, distance: 157.7
click at [546, 261] on div "To activate drag with keyboard, press Alt + Enter. Once in keyboard drag state,…" at bounding box center [574, 230] width 285 height 142
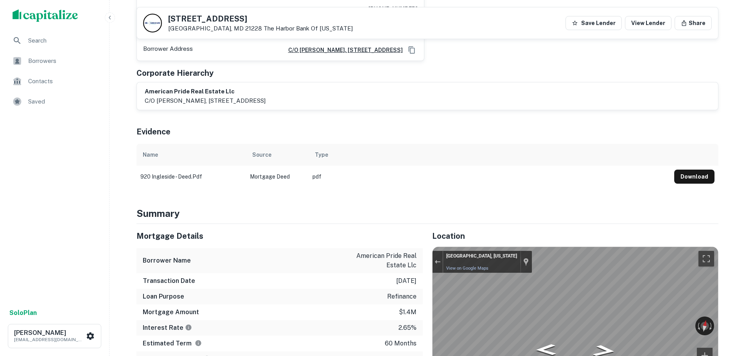
scroll to position [274, 0]
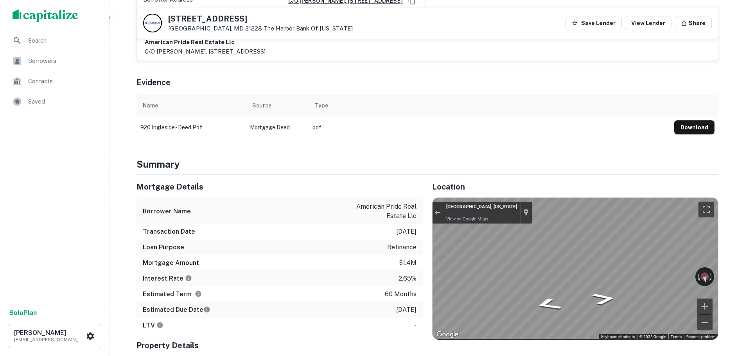
click at [556, 298] on div "Map" at bounding box center [574, 269] width 285 height 142
click at [437, 208] on button "Exit the Street View" at bounding box center [437, 213] width 10 height 11
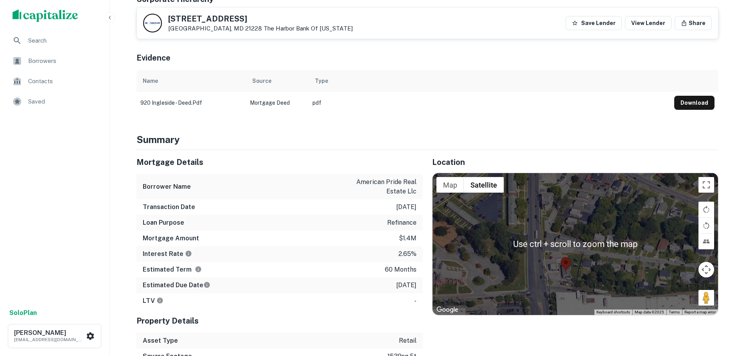
scroll to position [313, 0]
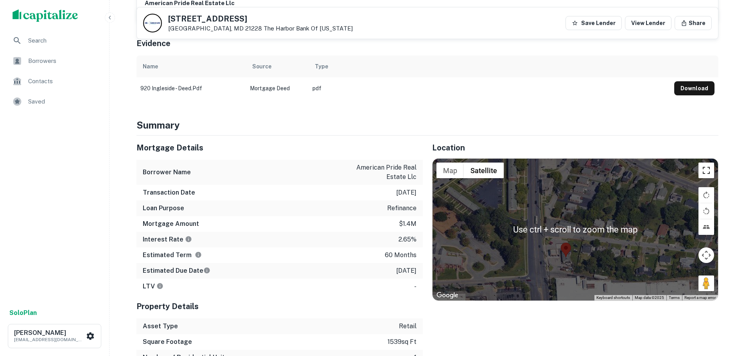
click at [707, 163] on button "Toggle fullscreen view" at bounding box center [706, 171] width 16 height 16
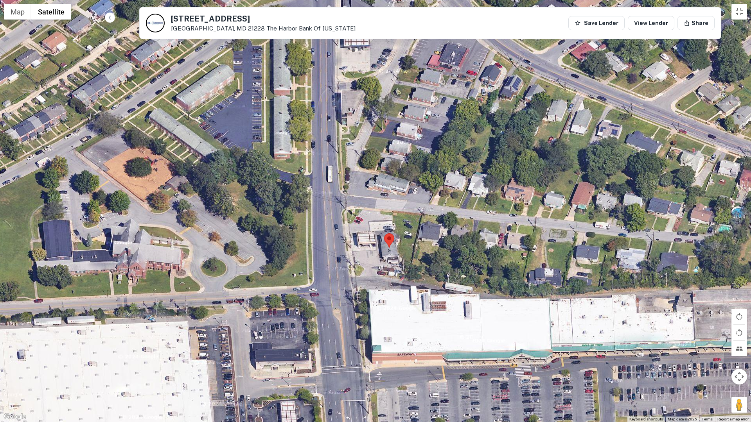
drag, startPoint x: 349, startPoint y: 181, endPoint x: 364, endPoint y: 257, distance: 77.3
click at [364, 256] on div "Loading..." at bounding box center [375, 211] width 751 height 422
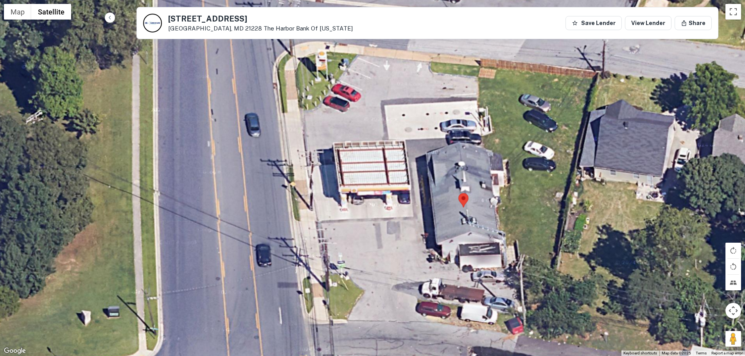
scroll to position [0, 0]
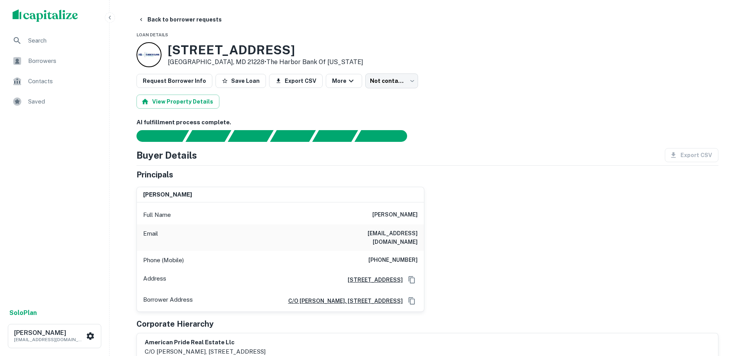
click at [400, 256] on h6 "[PHONE_NUMBER]" at bounding box center [392, 260] width 49 height 9
copy h6 "[PHONE_NUMBER]"
drag, startPoint x: 199, startPoint y: 21, endPoint x: 195, endPoint y: 26, distance: 6.2
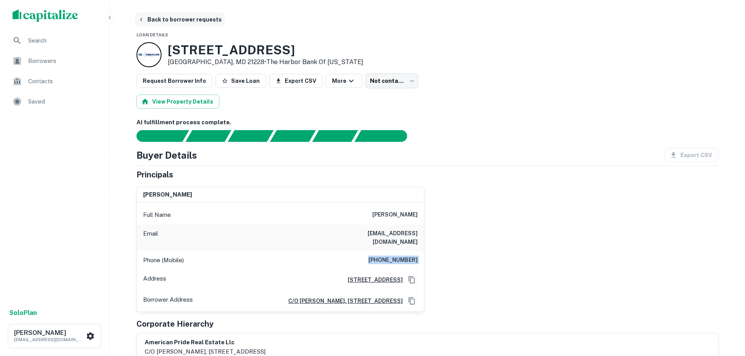
click at [196, 25] on button "Back to borrower requests" at bounding box center [180, 20] width 90 height 14
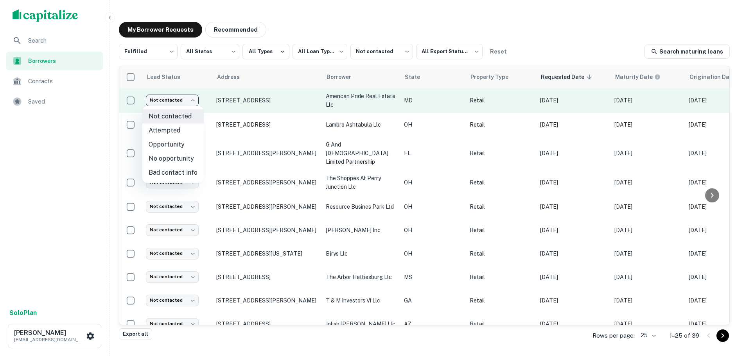
click at [171, 97] on body "**********" at bounding box center [372, 178] width 745 height 356
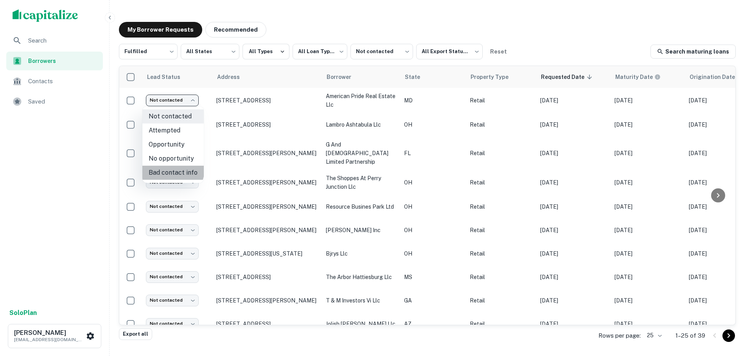
click at [160, 166] on li "Bad contact info" at bounding box center [172, 173] width 61 height 14
type input "**********"
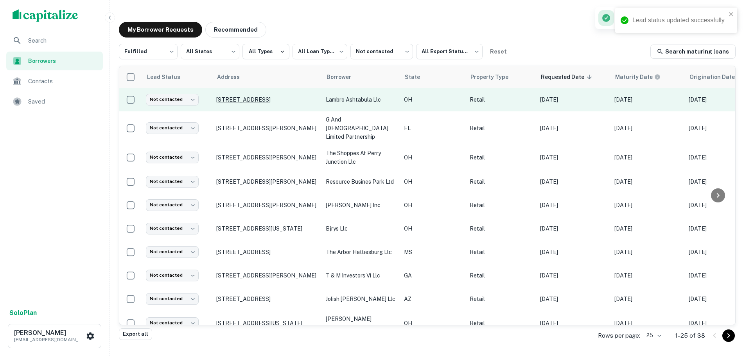
click at [268, 97] on p "[STREET_ADDRESS]" at bounding box center [267, 99] width 102 height 7
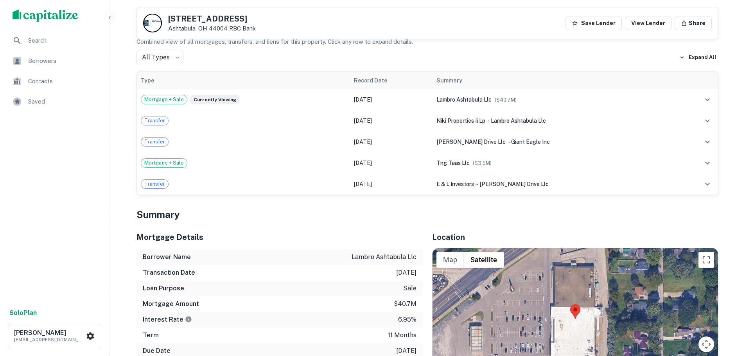
scroll to position [547, 0]
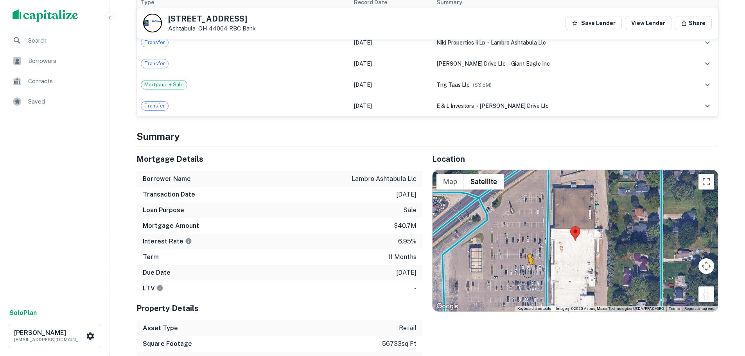
drag, startPoint x: 707, startPoint y: 282, endPoint x: 521, endPoint y: 252, distance: 188.9
click at [521, 252] on div "To activate drag with keyboard, press Alt + Enter. Once in keyboard drag state,…" at bounding box center [574, 241] width 285 height 142
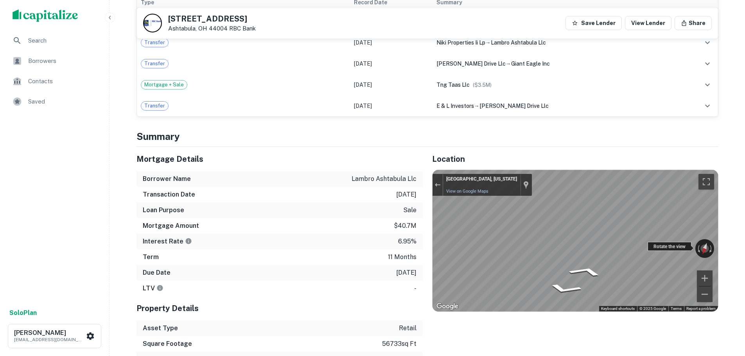
click at [649, 242] on div "Rotate the view" at bounding box center [669, 246] width 44 height 9
click at [662, 242] on div "Rotate the view" at bounding box center [669, 246] width 44 height 9
click at [656, 228] on div "← Move left → Move right ↑ Move up ↓ Move down + Zoom in - Zoom out [GEOGRAPHIC…" at bounding box center [574, 241] width 285 height 142
click at [708, 174] on button "Toggle fullscreen view" at bounding box center [706, 182] width 16 height 16
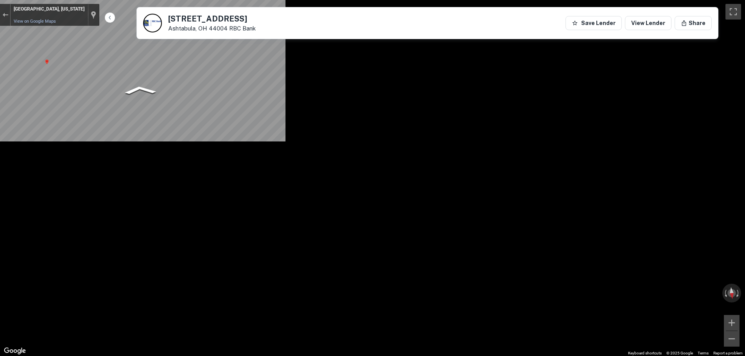
scroll to position [39, 0]
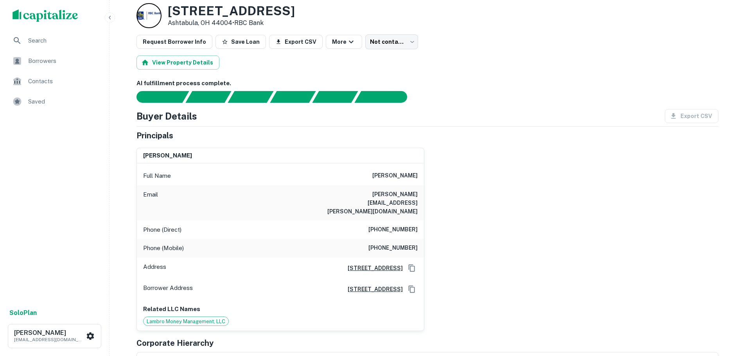
click at [384, 225] on h6 "[PHONE_NUMBER]" at bounding box center [392, 229] width 49 height 9
click at [385, 225] on h6 "[PHONE_NUMBER]" at bounding box center [392, 229] width 49 height 9
copy h6 "[PHONE_NUMBER]"
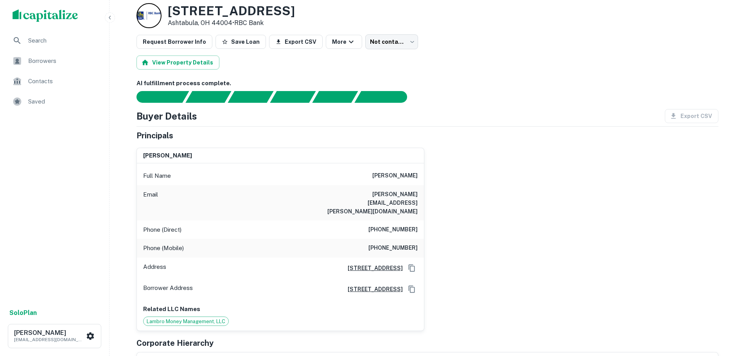
click at [378, 244] on h6 "[PHONE_NUMBER]" at bounding box center [392, 248] width 49 height 9
copy h6 "[PHONE_NUMBER]"
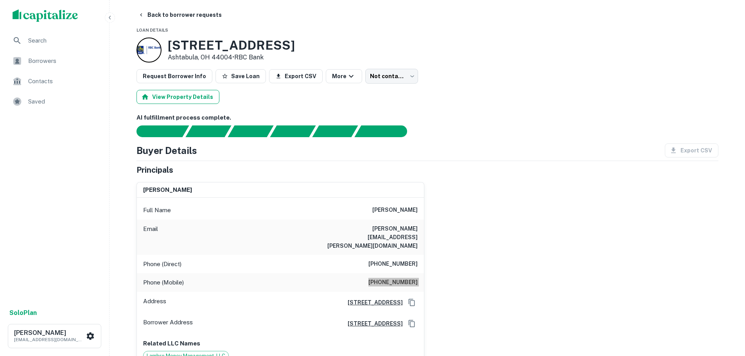
scroll to position [0, 0]
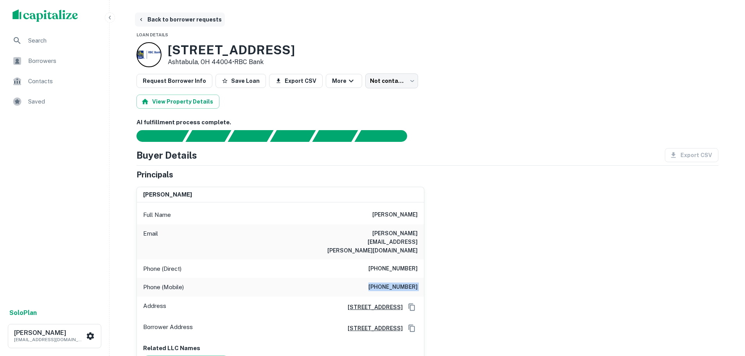
click at [176, 24] on button "Back to borrower requests" at bounding box center [180, 20] width 90 height 14
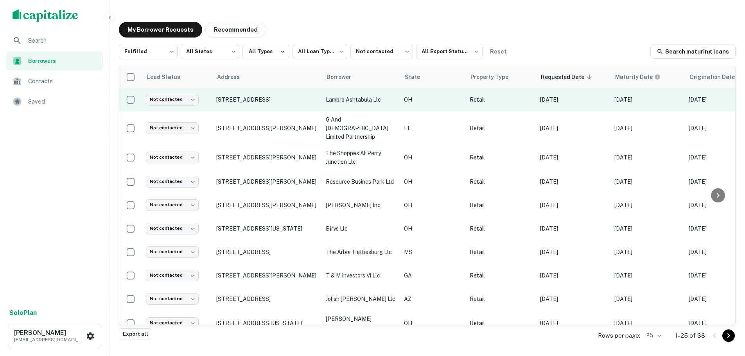
click at [156, 108] on td "Not contacted **** ​" at bounding box center [177, 99] width 70 height 23
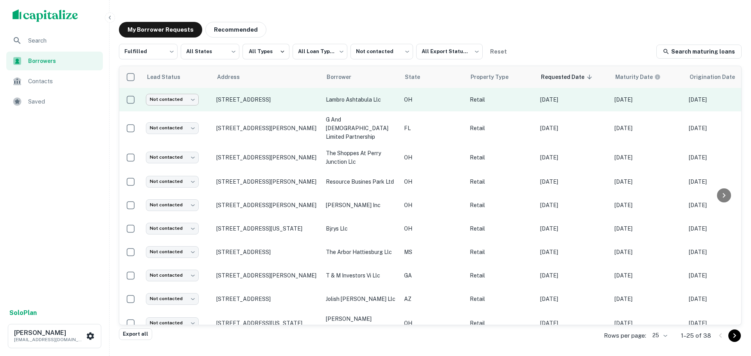
click at [164, 99] on body "**********" at bounding box center [375, 178] width 751 height 356
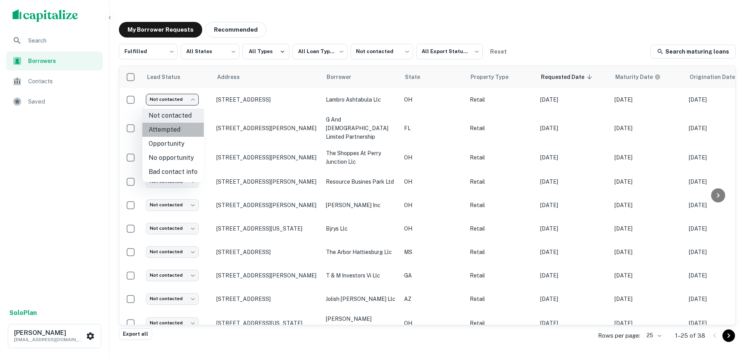
click at [176, 131] on li "Attempted" at bounding box center [172, 130] width 61 height 14
type input "*********"
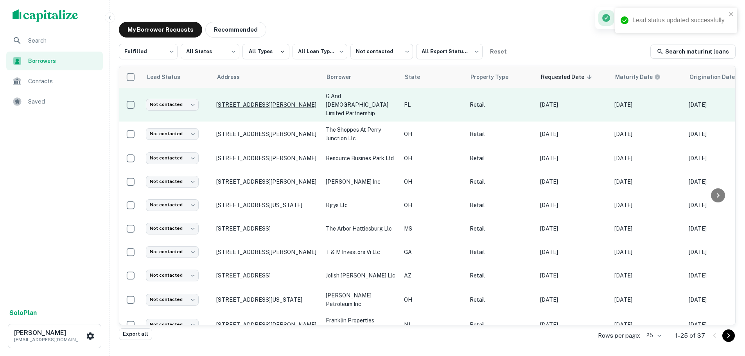
click at [262, 101] on p "[STREET_ADDRESS][PERSON_NAME]" at bounding box center [267, 104] width 102 height 7
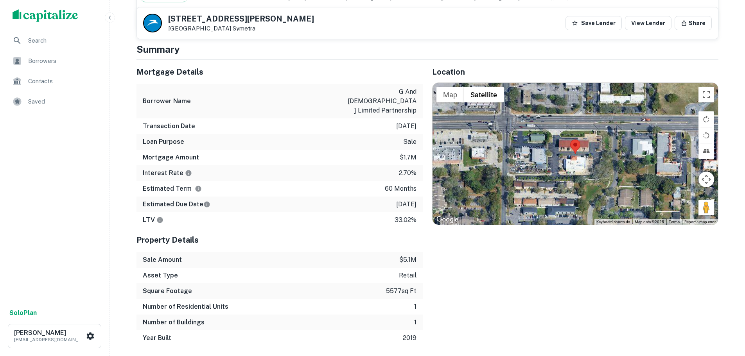
scroll to position [547, 0]
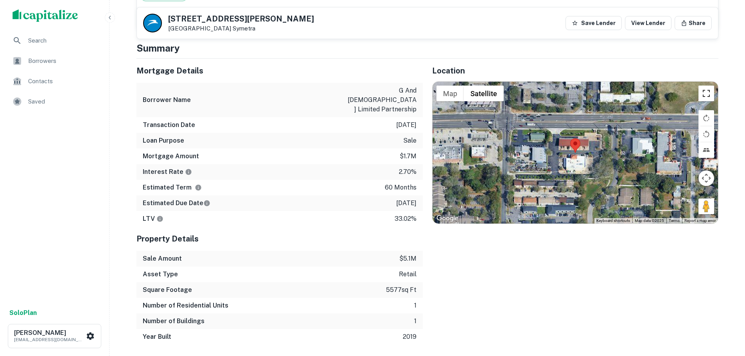
click at [703, 86] on button "Toggle fullscreen view" at bounding box center [706, 94] width 16 height 16
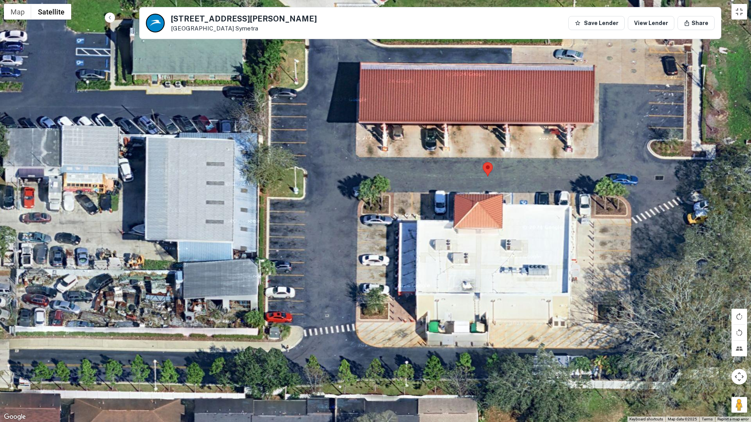
drag, startPoint x: 415, startPoint y: 295, endPoint x: 422, endPoint y: 296, distance: 7.5
click at [423, 301] on div at bounding box center [375, 211] width 751 height 422
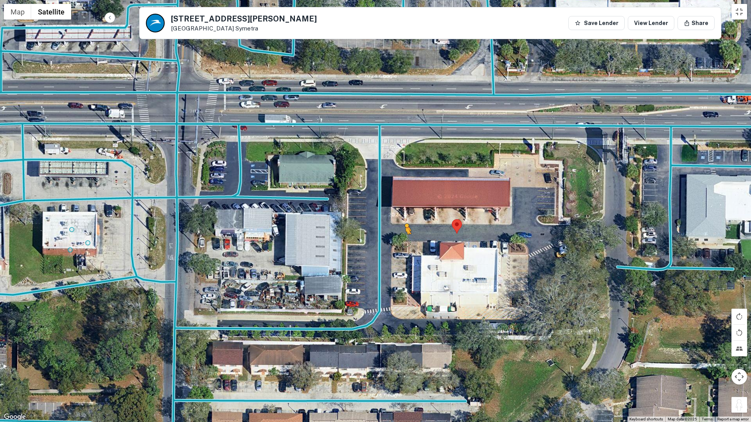
drag, startPoint x: 744, startPoint y: 407, endPoint x: 402, endPoint y: 240, distance: 380.1
click at [402, 240] on div "To activate drag with keyboard, press Alt + Enter. Once in keyboard drag state,…" at bounding box center [375, 211] width 751 height 422
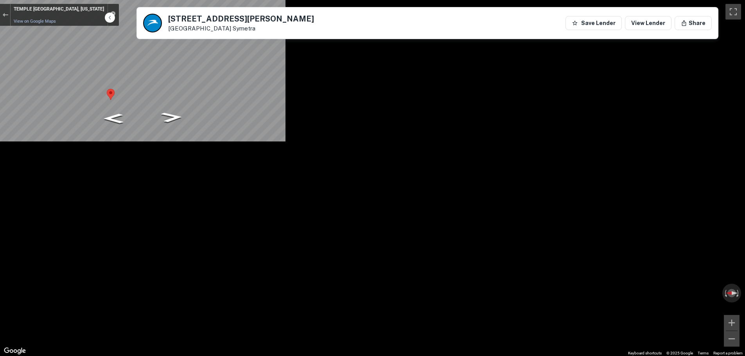
scroll to position [117, 0]
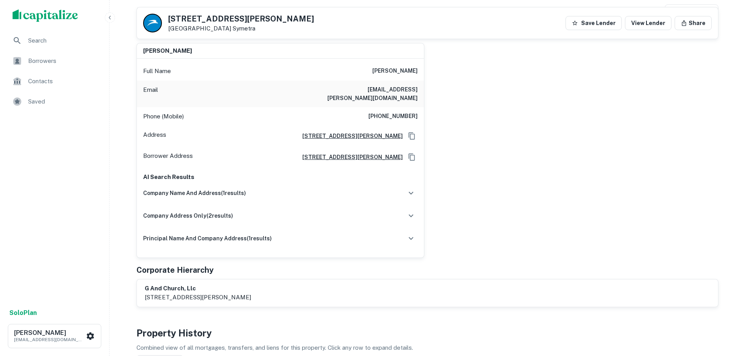
click at [393, 112] on h6 "[PHONE_NUMBER]" at bounding box center [392, 116] width 49 height 9
click at [393, 113] on div "Phone (Mobile) [PHONE_NUMBER]" at bounding box center [280, 116] width 287 height 19
click at [393, 113] on h6 "[PHONE_NUMBER]" at bounding box center [392, 116] width 49 height 9
drag, startPoint x: 394, startPoint y: 105, endPoint x: 396, endPoint y: 115, distance: 9.9
click at [396, 115] on div "Phone (Mobile) [PHONE_NUMBER]" at bounding box center [280, 116] width 287 height 19
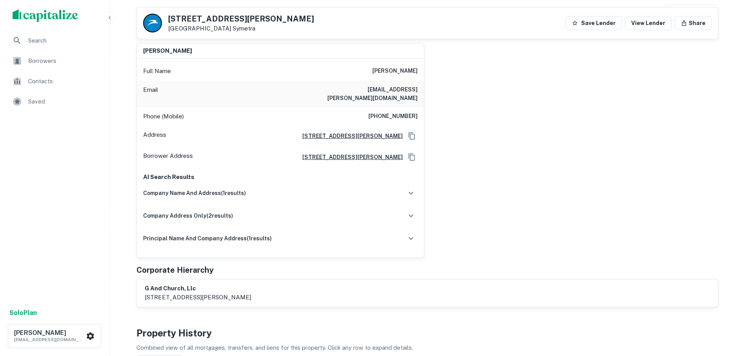
click at [396, 115] on div "Phone (Mobile) [PHONE_NUMBER]" at bounding box center [280, 116] width 287 height 19
click at [398, 113] on h6 "[PHONE_NUMBER]" at bounding box center [392, 116] width 49 height 9
copy h6 "[PHONE_NUMBER]"
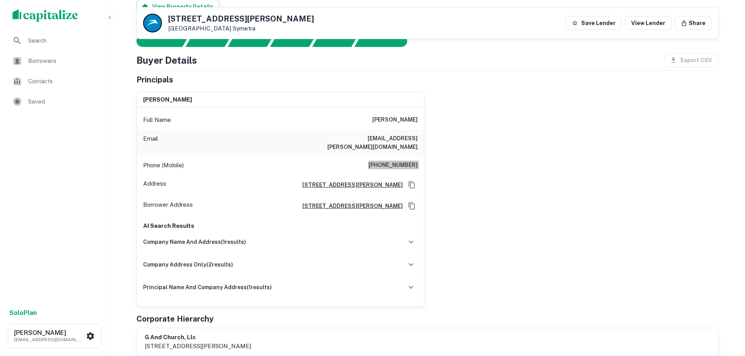
scroll to position [0, 0]
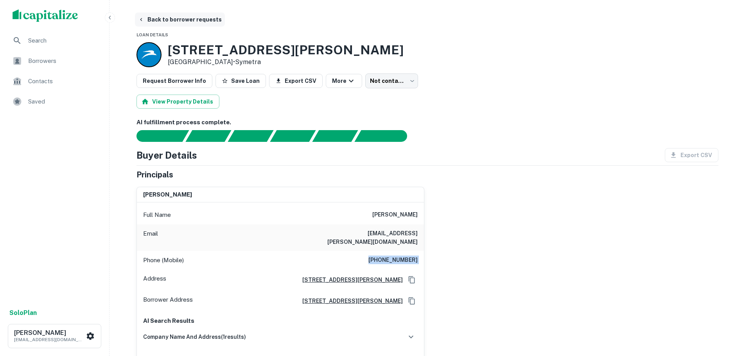
click at [181, 18] on button "Back to borrower requests" at bounding box center [180, 20] width 90 height 14
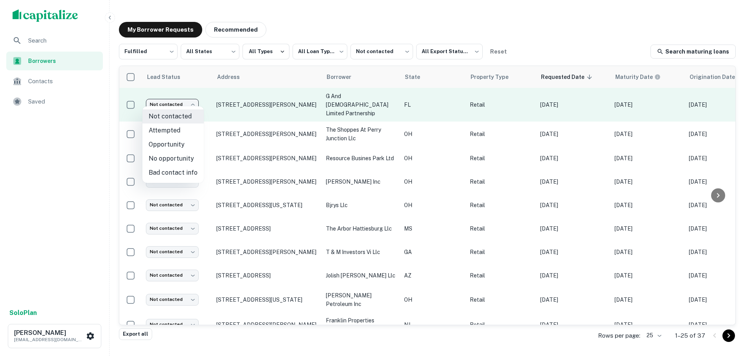
click at [191, 96] on body "**********" at bounding box center [375, 178] width 751 height 356
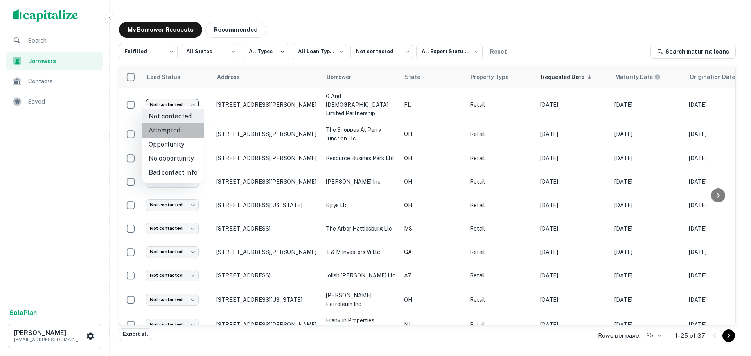
click at [186, 127] on li "Attempted" at bounding box center [172, 131] width 61 height 14
type input "*********"
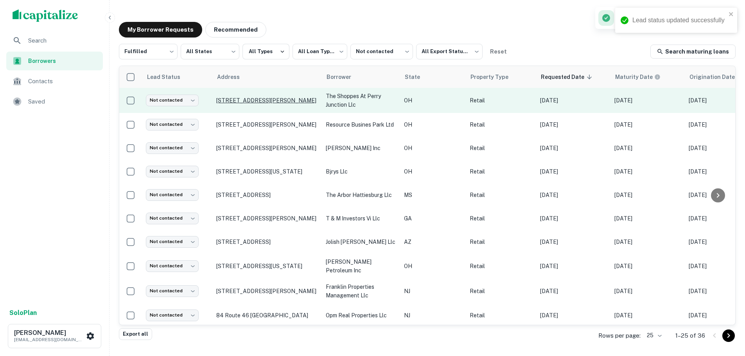
click at [264, 101] on p "[STREET_ADDRESS][PERSON_NAME]" at bounding box center [267, 100] width 102 height 7
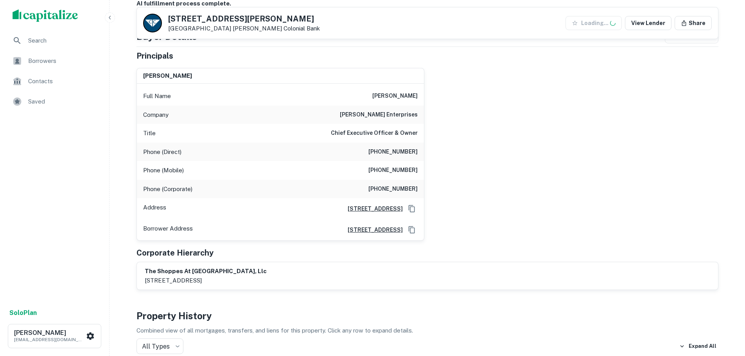
scroll to position [156, 0]
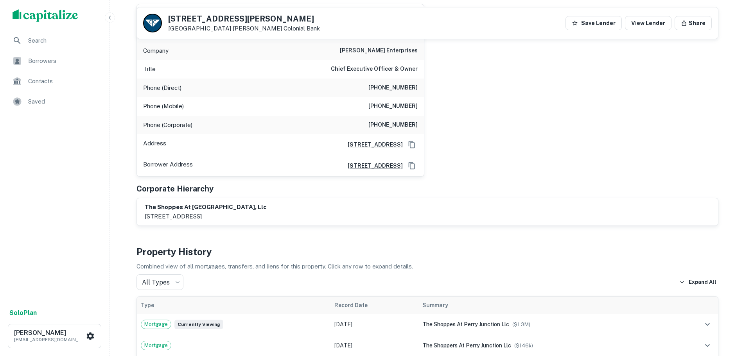
click at [389, 51] on h6 "[PERSON_NAME] enterprises" at bounding box center [379, 50] width 78 height 9
copy h6 "[PERSON_NAME] enterprises"
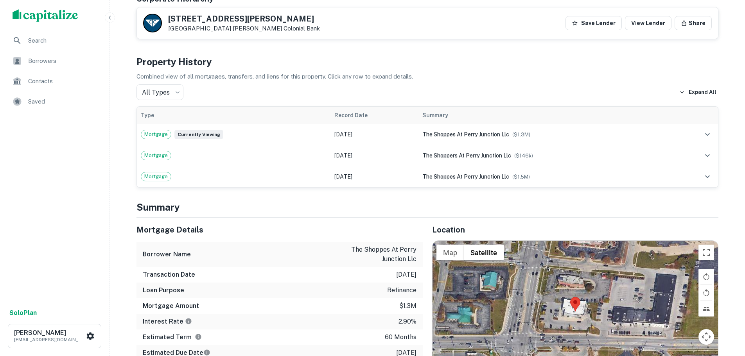
scroll to position [430, 0]
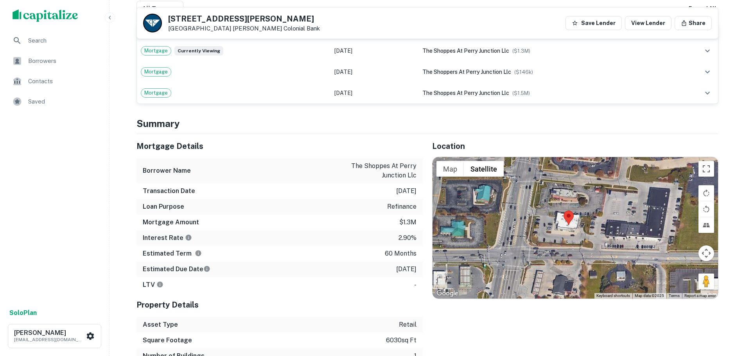
drag, startPoint x: 703, startPoint y: 290, endPoint x: 697, endPoint y: 287, distance: 6.6
click at [697, 287] on div at bounding box center [574, 228] width 285 height 142
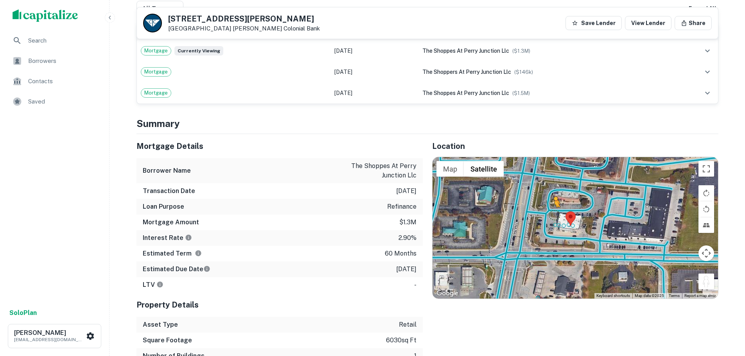
drag, startPoint x: 711, startPoint y: 278, endPoint x: 554, endPoint y: 215, distance: 168.3
click at [554, 215] on div "To activate drag with keyboard, press Alt + Enter. Once in keyboard drag state,…" at bounding box center [574, 228] width 285 height 142
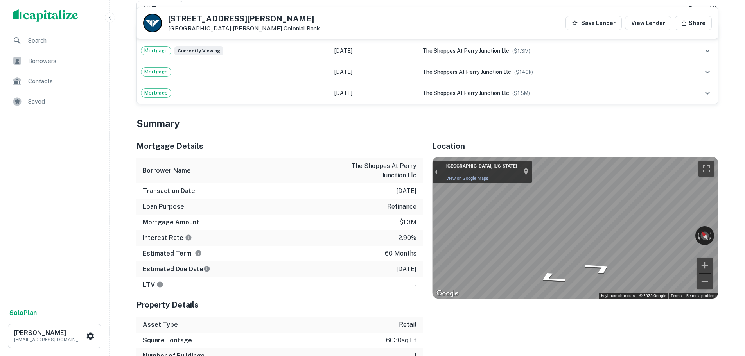
click at [344, 253] on div "Mortgage Details Borrower Name the shoppes at perry junction llc Transaction Da…" at bounding box center [422, 257] width 591 height 246
click at [695, 240] on div "← Move left → Move right ↑ Move up ↓ Move down + Zoom in - Zoom out [GEOGRAPHIC…" at bounding box center [574, 228] width 285 height 142
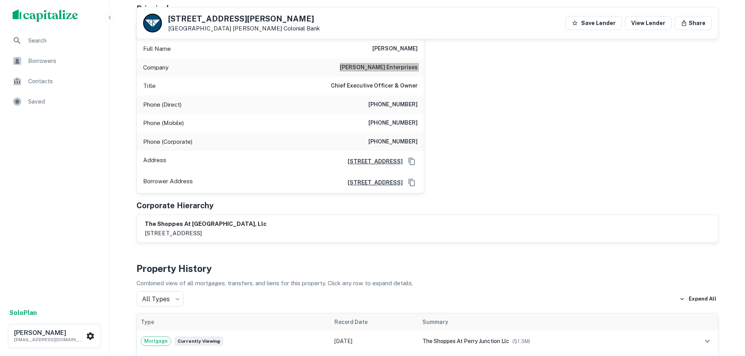
scroll to position [39, 0]
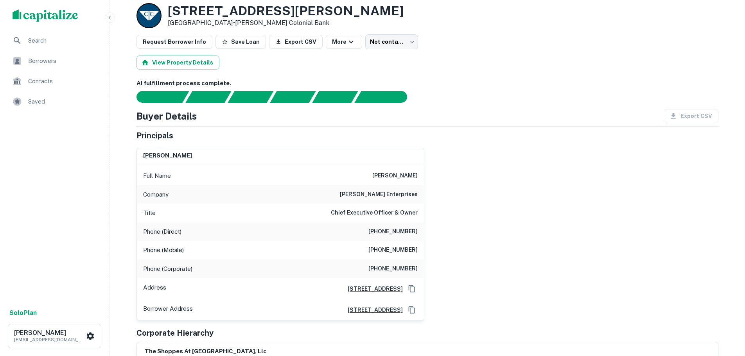
click at [408, 232] on h6 "[PHONE_NUMBER]" at bounding box center [392, 231] width 49 height 9
copy h6 "[PHONE_NUMBER]"
click at [400, 243] on div "Phone (Mobile) [PHONE_NUMBER]" at bounding box center [280, 250] width 287 height 19
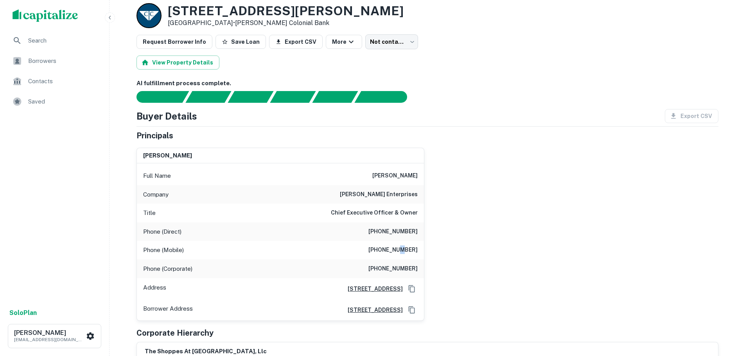
click at [400, 243] on div "Phone (Mobile) [PHONE_NUMBER]" at bounding box center [280, 250] width 287 height 19
click at [400, 244] on div "Phone (Mobile) [PHONE_NUMBER]" at bounding box center [280, 250] width 287 height 19
copy h6 "[PHONE_NUMBER]"
click at [396, 226] on div "Phone (Direct) [PHONE_NUMBER]" at bounding box center [280, 231] width 287 height 19
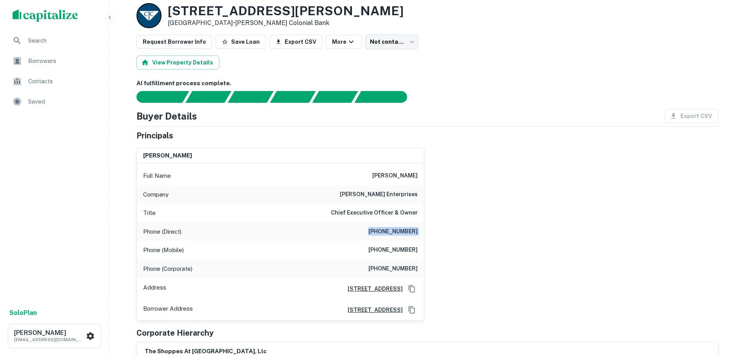
click at [396, 226] on div "Phone (Direct) [PHONE_NUMBER]" at bounding box center [280, 231] width 287 height 19
copy h6 "[PHONE_NUMBER]"
click at [391, 258] on div "Phone (Mobile) [PHONE_NUMBER]" at bounding box center [280, 250] width 287 height 19
click at [389, 271] on h6 "[PHONE_NUMBER]" at bounding box center [392, 268] width 49 height 9
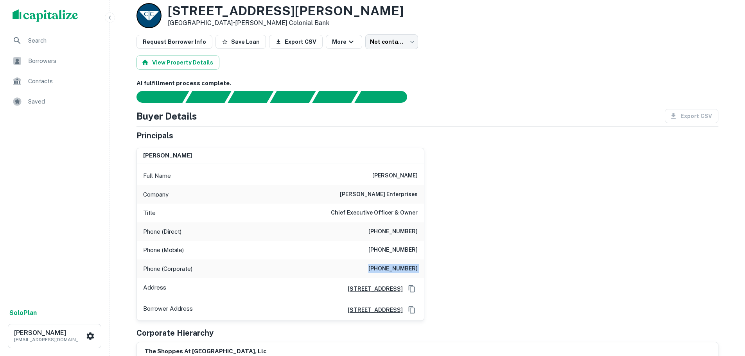
click at [389, 271] on h6 "[PHONE_NUMBER]" at bounding box center [392, 268] width 49 height 9
copy h6 "[PHONE_NUMBER]"
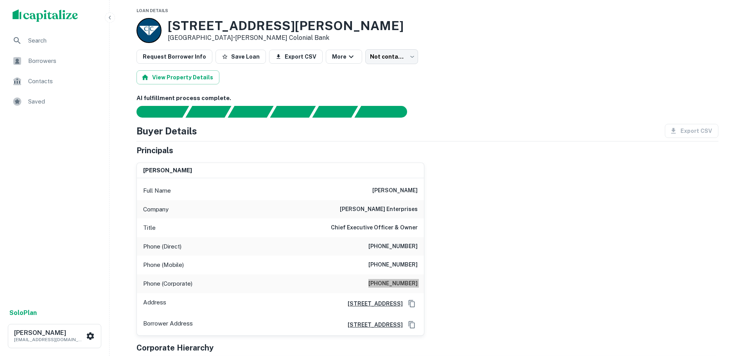
scroll to position [0, 0]
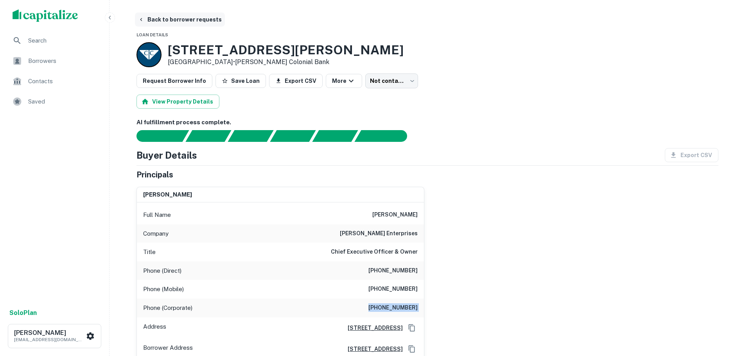
click at [176, 22] on button "Back to borrower requests" at bounding box center [180, 20] width 90 height 14
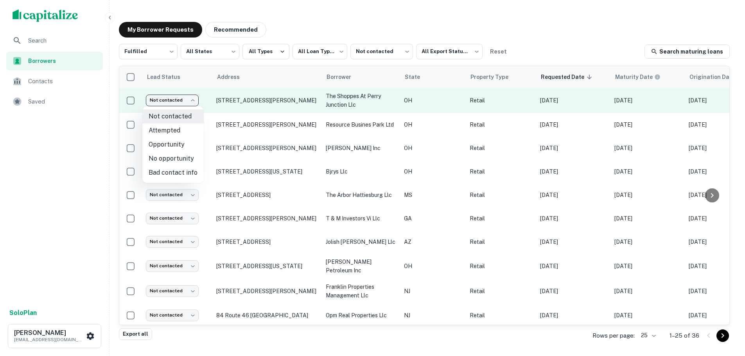
click at [188, 104] on body "**********" at bounding box center [372, 178] width 745 height 356
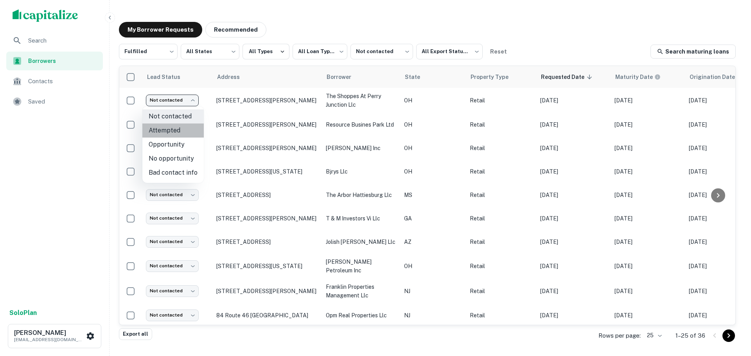
click at [185, 133] on li "Attempted" at bounding box center [172, 131] width 61 height 14
type input "*********"
